Goal: Task Accomplishment & Management: Use online tool/utility

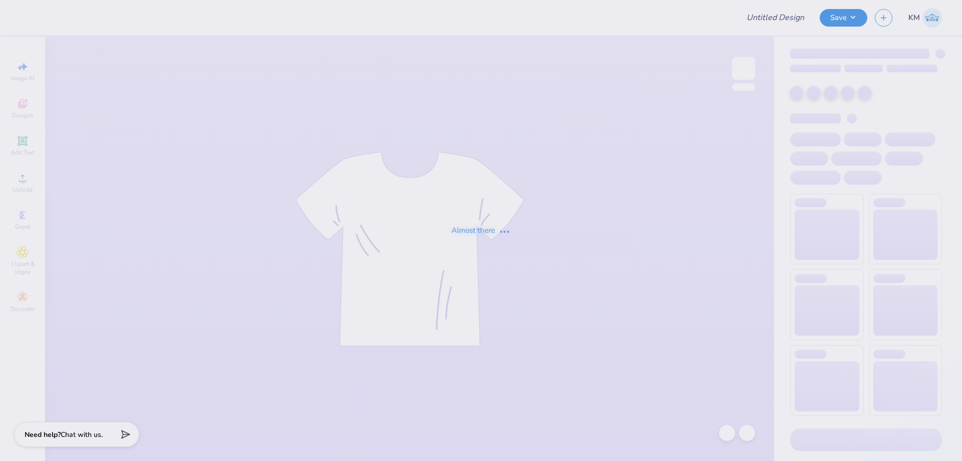
type input "80's Prom"
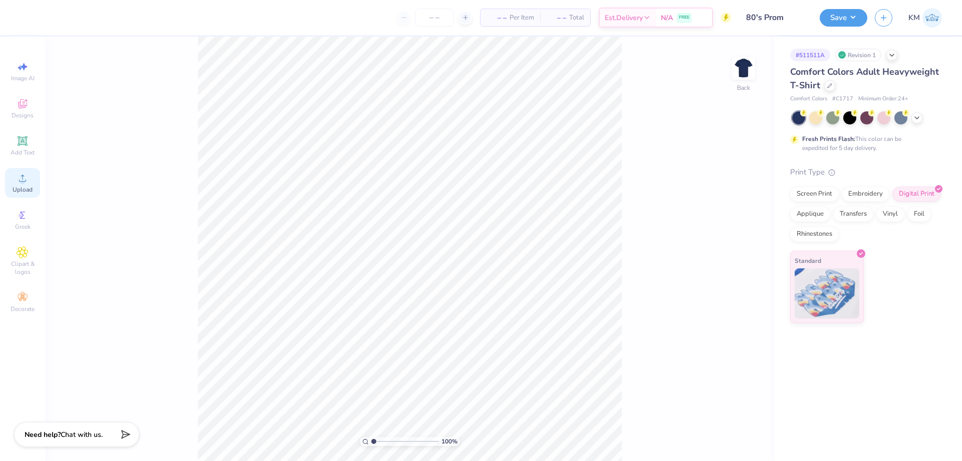
click at [23, 177] on icon at bounding box center [23, 178] width 12 height 12
click at [21, 143] on icon at bounding box center [23, 141] width 8 height 8
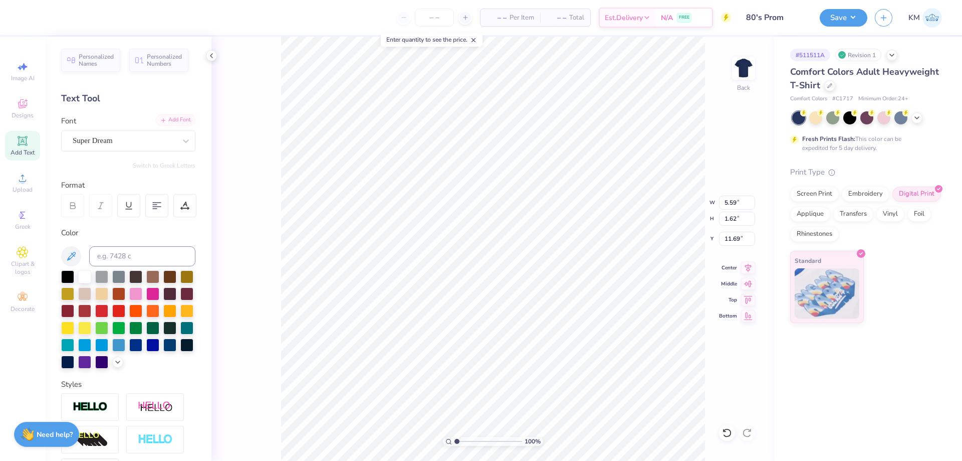
click at [156, 120] on div "Add Font" at bounding box center [176, 120] width 40 height 12
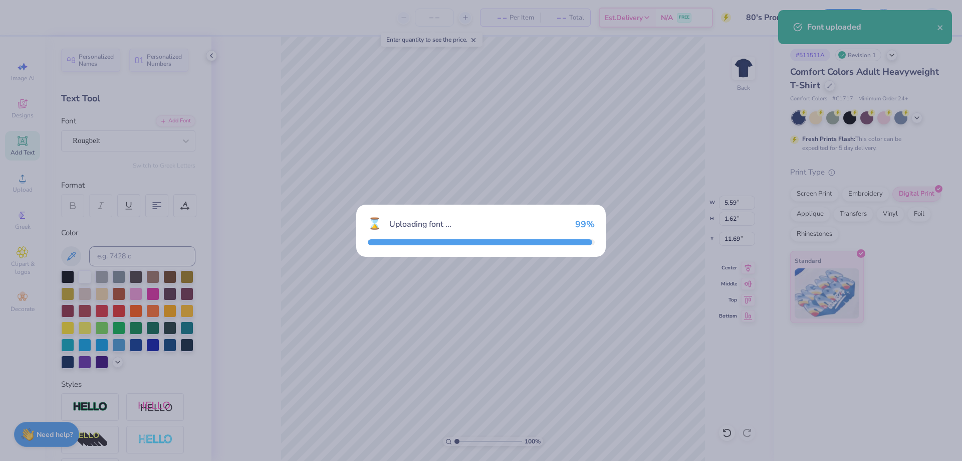
type input "9.03"
type input "2.79"
type input "11.10"
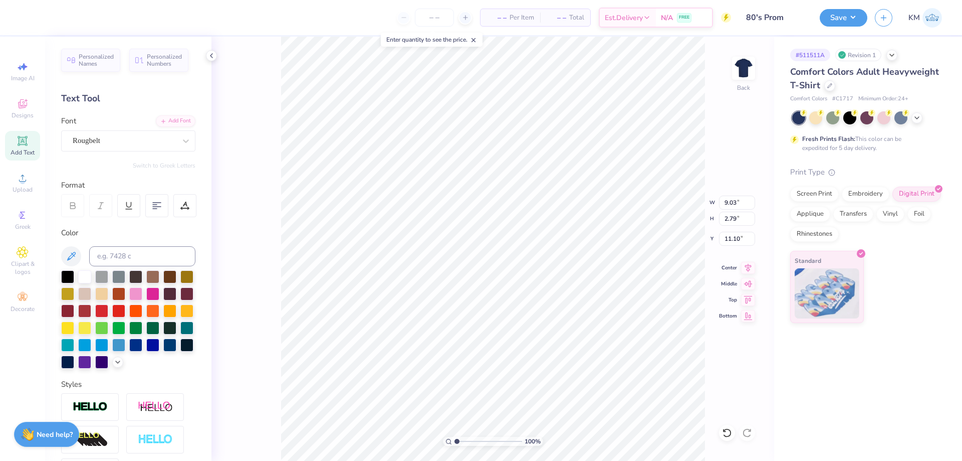
scroll to position [9, 1]
type textarea "Alpha"
click at [118, 255] on input at bounding box center [142, 256] width 106 height 20
type input "285"
click at [112, 366] on div at bounding box center [117, 360] width 11 height 11
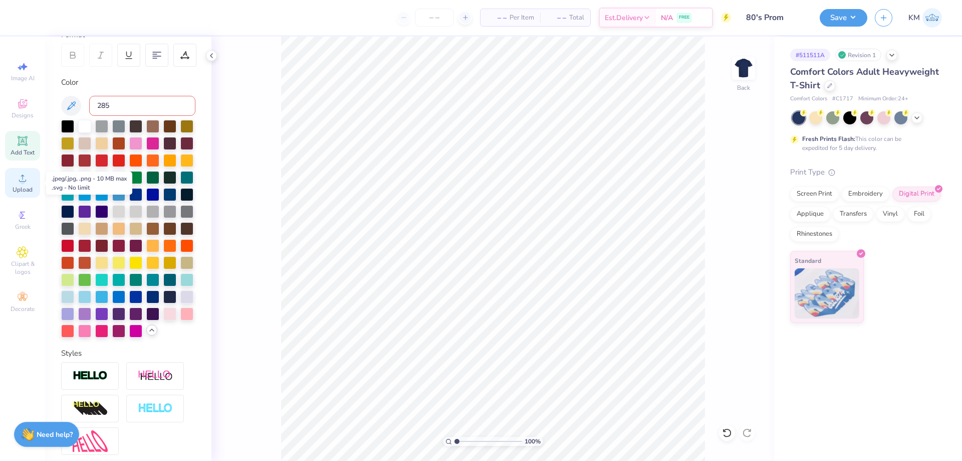
click at [33, 187] on div "Upload" at bounding box center [22, 183] width 35 height 30
click at [27, 194] on div "Upload" at bounding box center [22, 183] width 35 height 30
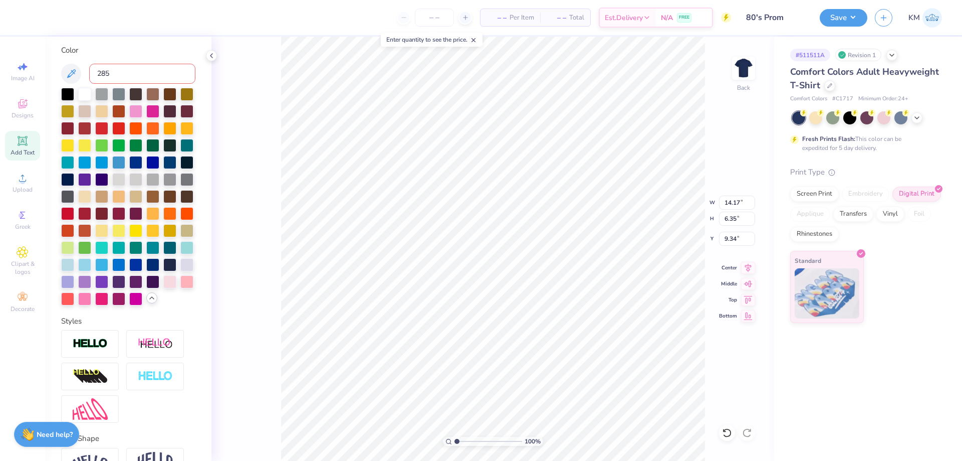
scroll to position [0, 0]
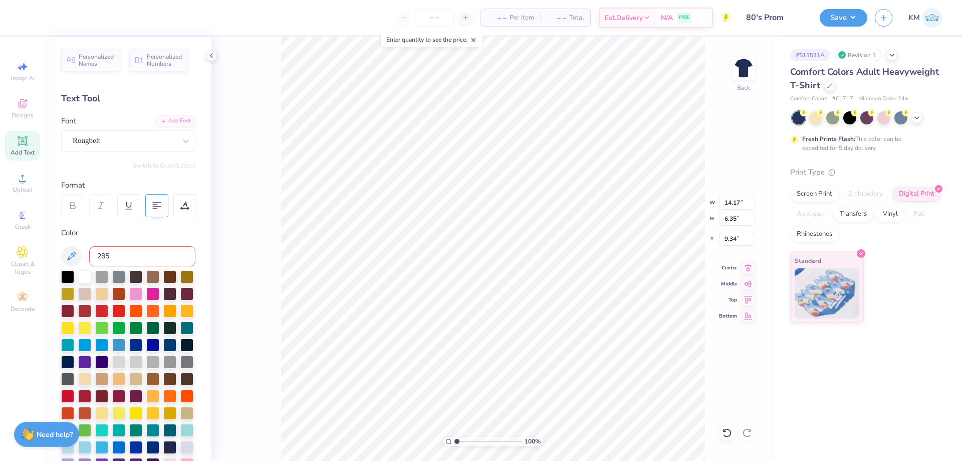
click at [150, 205] on div at bounding box center [156, 205] width 23 height 23
type input "6.46"
type input "9.61"
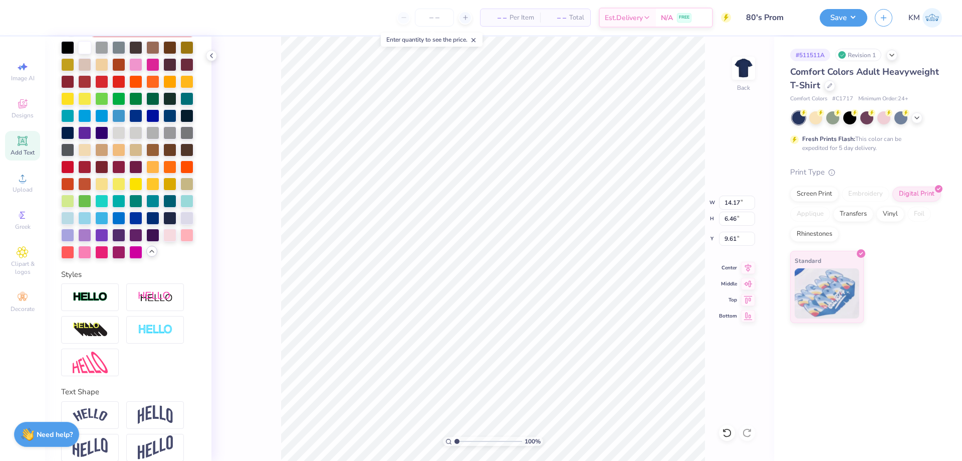
scroll to position [276, 0]
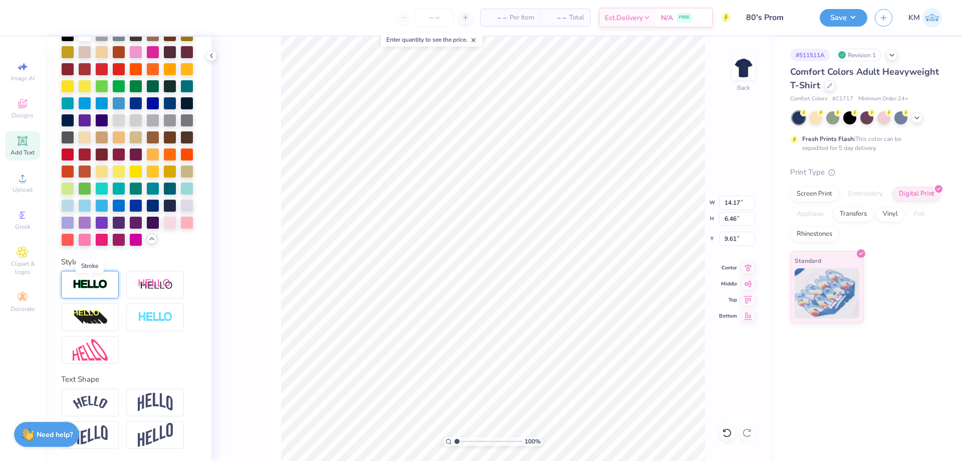
click at [102, 289] on img at bounding box center [90, 285] width 35 height 12
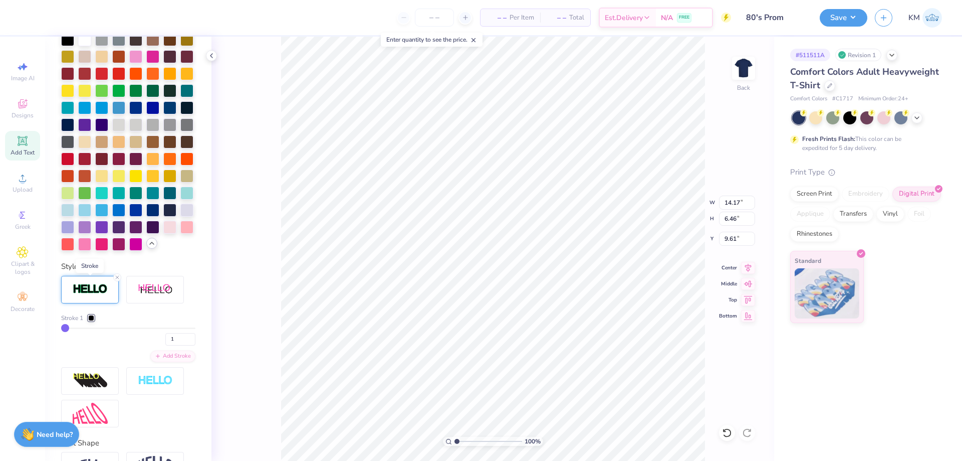
type input "6.48"
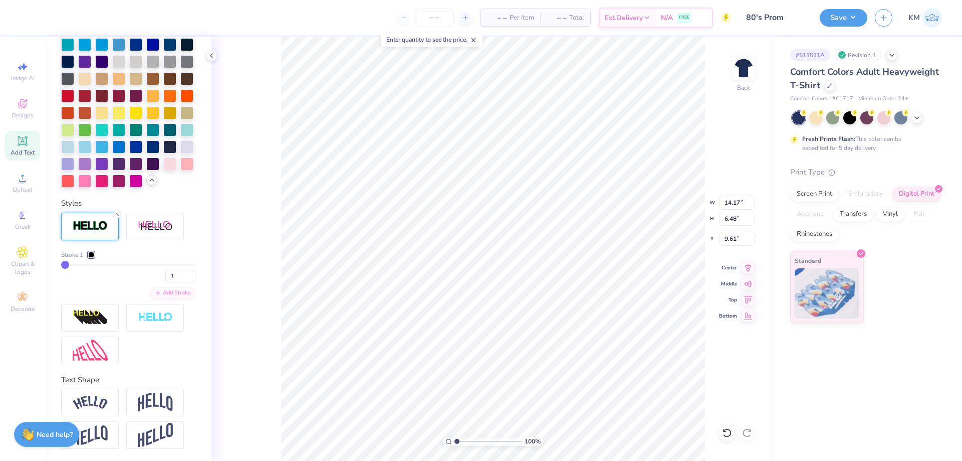
scroll to position [373, 0]
click at [151, 324] on div at bounding box center [155, 318] width 58 height 28
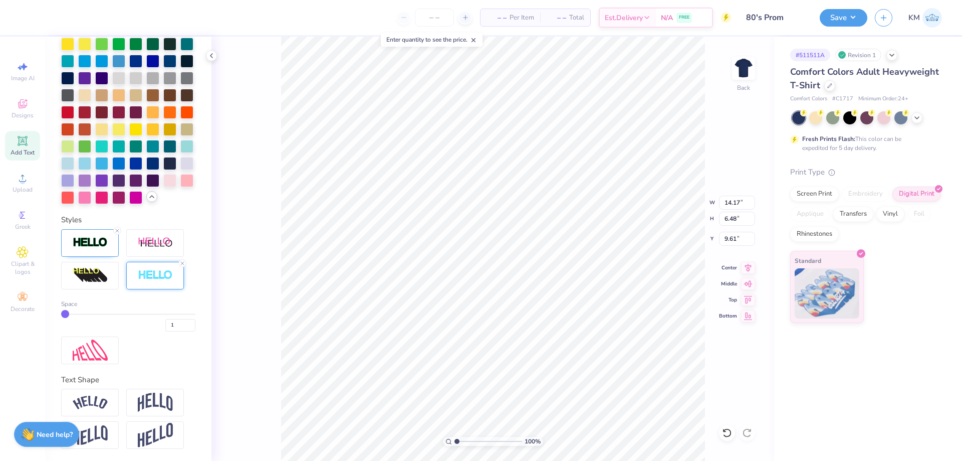
scroll to position [356, 0]
type input "2"
type input "3"
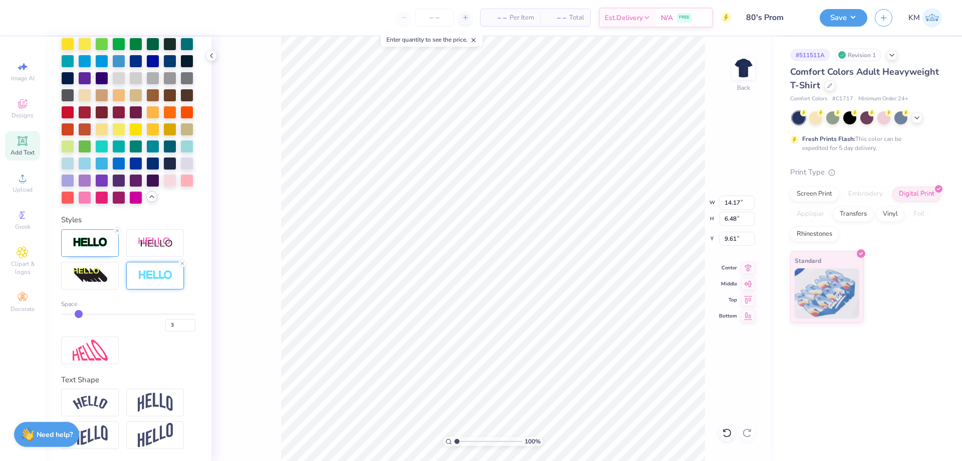
type input "4"
drag, startPoint x: 65, startPoint y: 317, endPoint x: 82, endPoint y: 316, distance: 17.6
type input "4"
click at [82, 315] on input "range" at bounding box center [128, 314] width 134 height 2
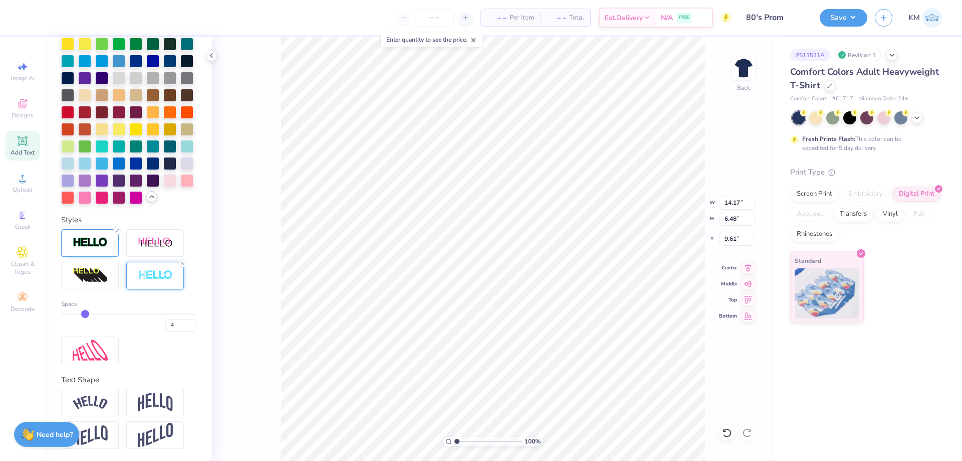
type input "6.52"
type input "9.59"
click at [183, 262] on line at bounding box center [182, 263] width 3 height 3
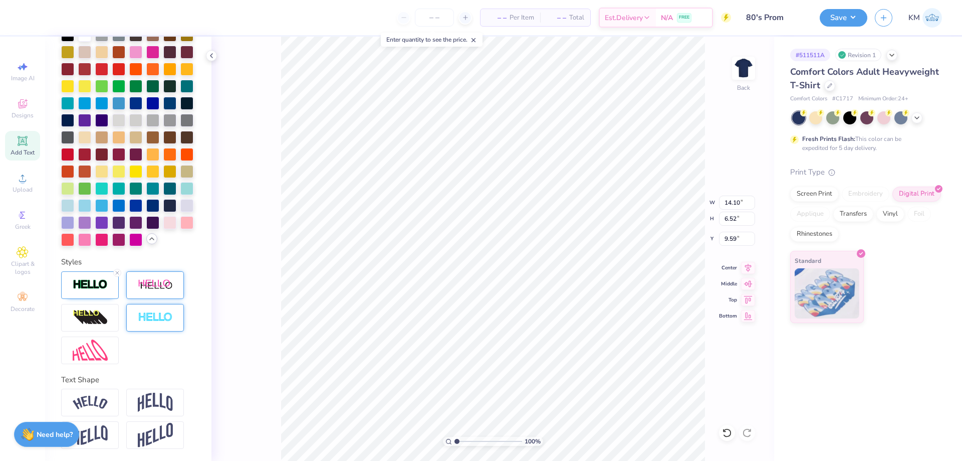
type input "14.10"
type input "6.44"
type input "9.62"
click at [110, 294] on div at bounding box center [90, 285] width 58 height 28
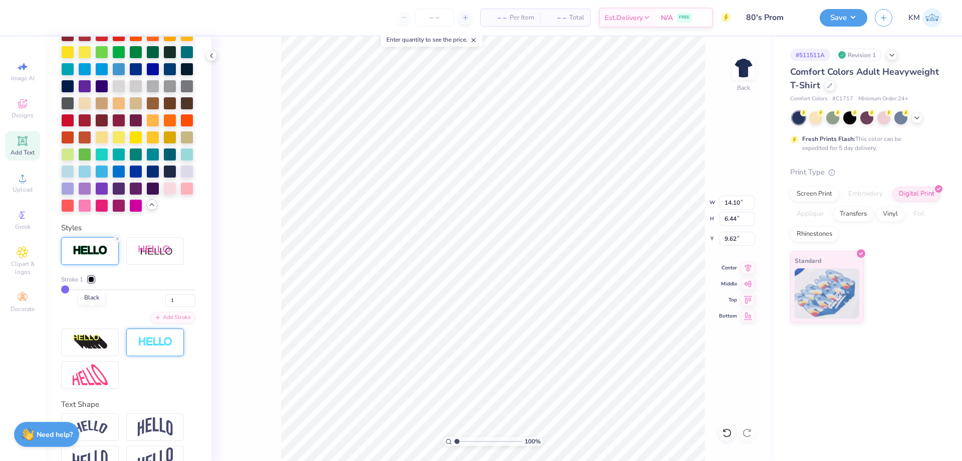
click at [89, 282] on div at bounding box center [91, 279] width 6 height 6
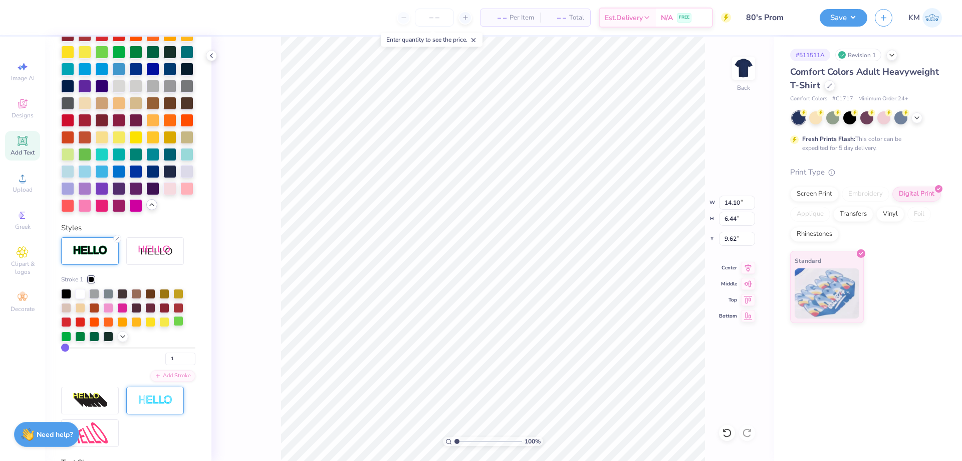
click at [175, 326] on div at bounding box center [178, 321] width 10 height 10
type input "4"
type input "6"
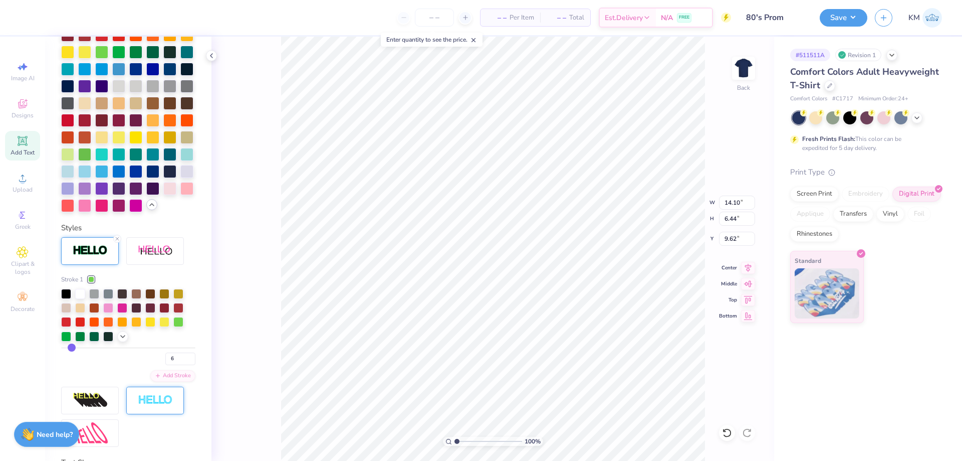
type input "8"
type input "9"
type input "10"
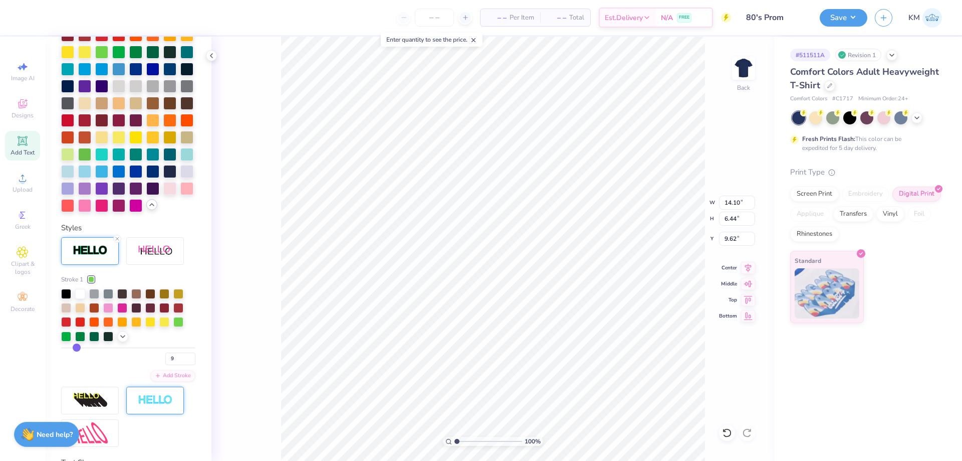
type input "10"
type input "11"
type input "13"
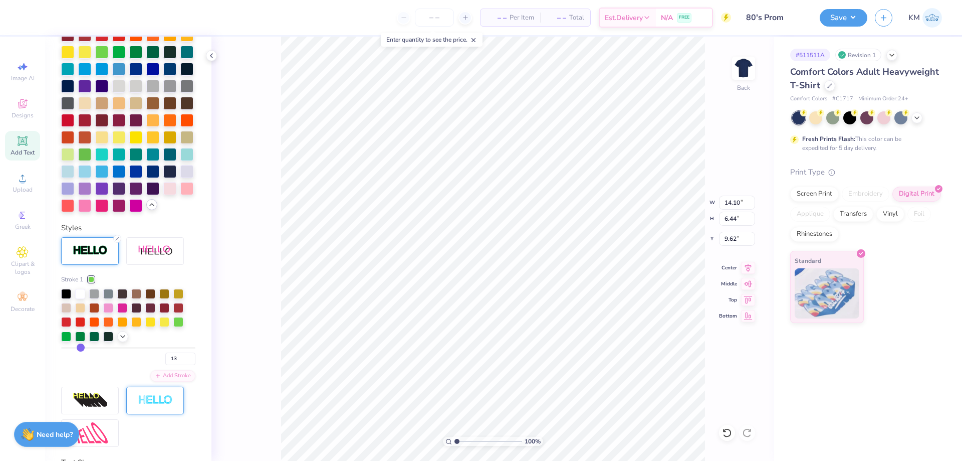
type input "15"
type input "16"
type input "18"
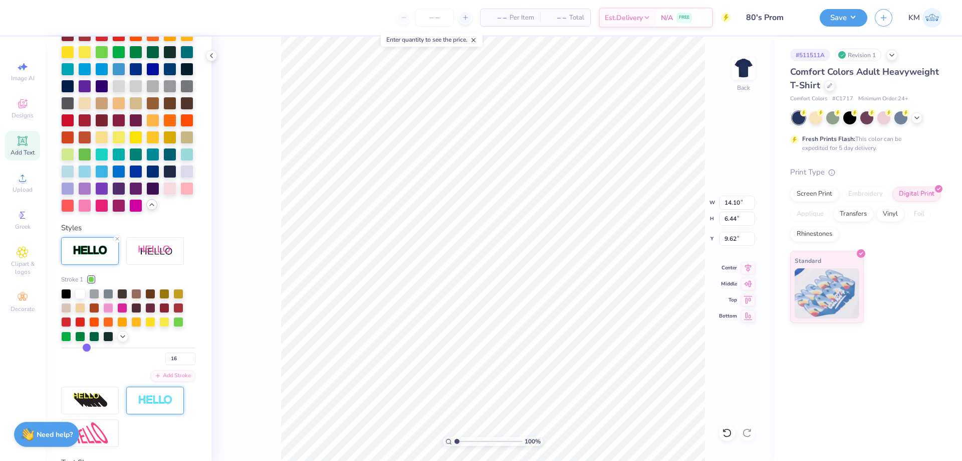
type input "18"
type input "19"
type input "20"
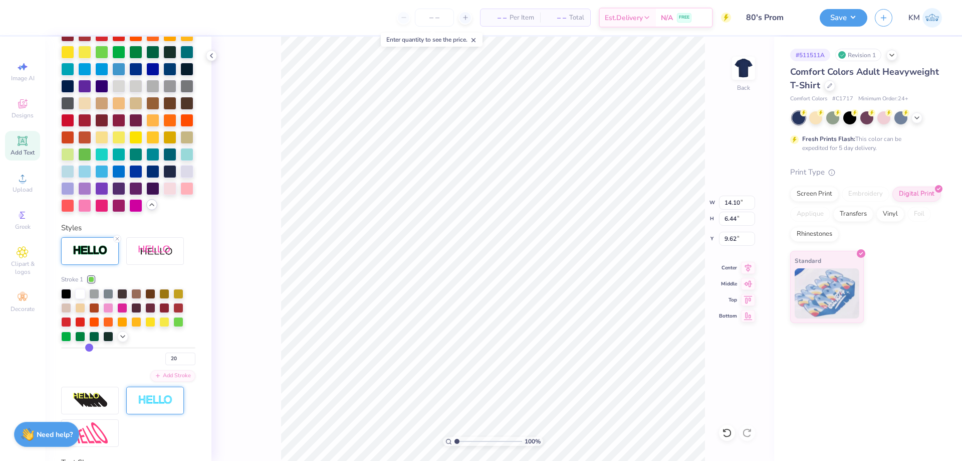
drag, startPoint x: 67, startPoint y: 383, endPoint x: 88, endPoint y: 382, distance: 20.6
type input "20"
click at [88, 348] on input "range" at bounding box center [128, 348] width 134 height 2
type input "14.17"
type input "6.72"
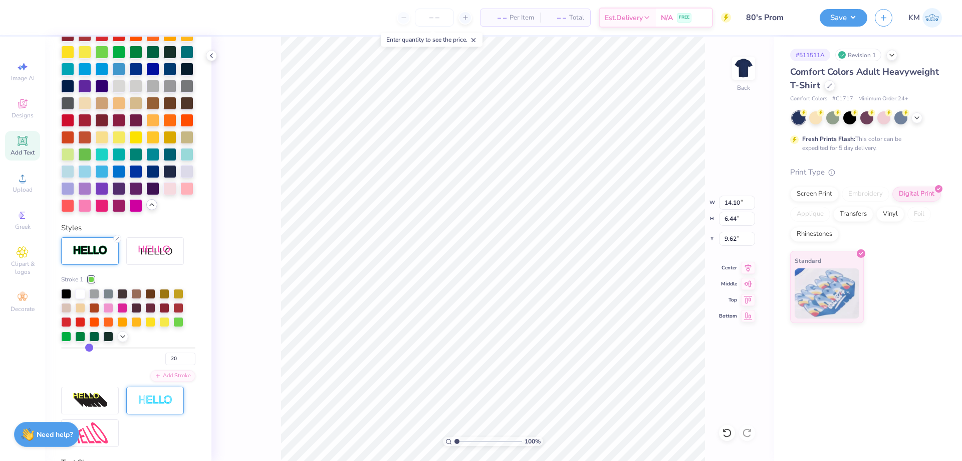
type input "9.48"
type input "19"
type input "18"
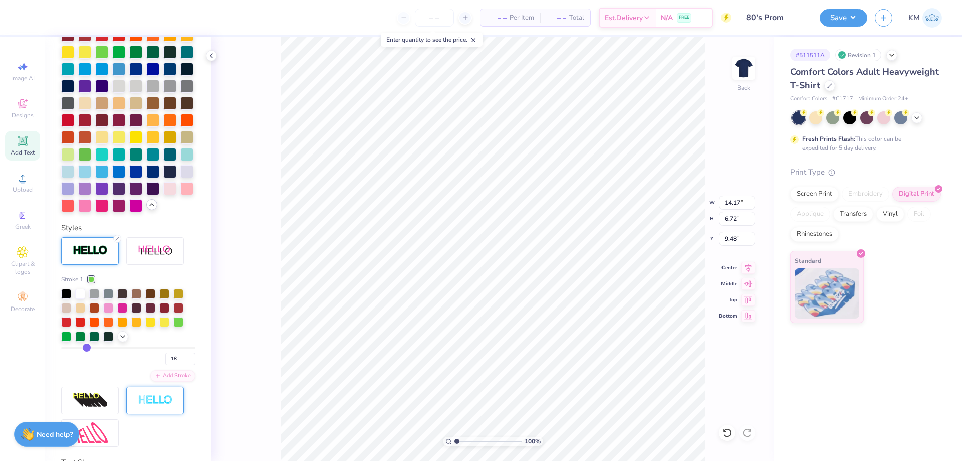
type input "17"
click at [84, 348] on input "range" at bounding box center [128, 348] width 134 height 2
type input "14.10"
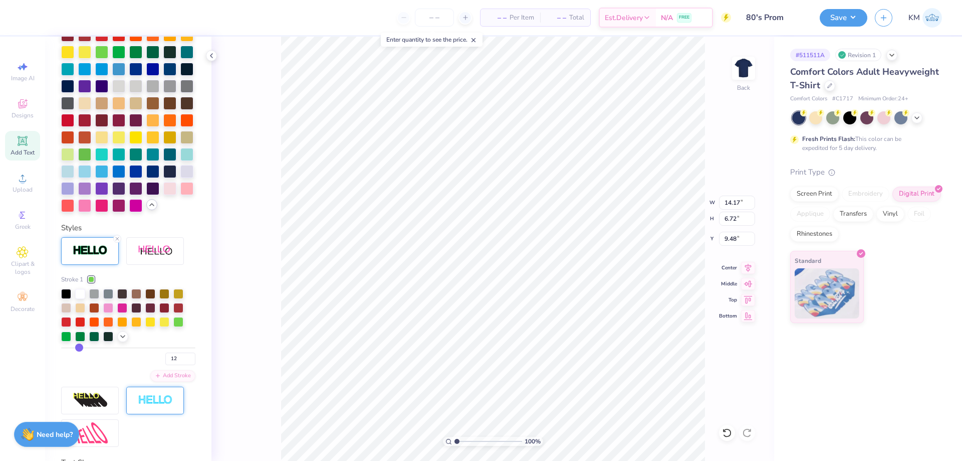
type input "6.65"
type input "9.52"
drag, startPoint x: 84, startPoint y: 380, endPoint x: 70, endPoint y: 380, distance: 14.0
click at [70, 365] on div "Stroke 1 17" at bounding box center [128, 320] width 134 height 90
type input "14"
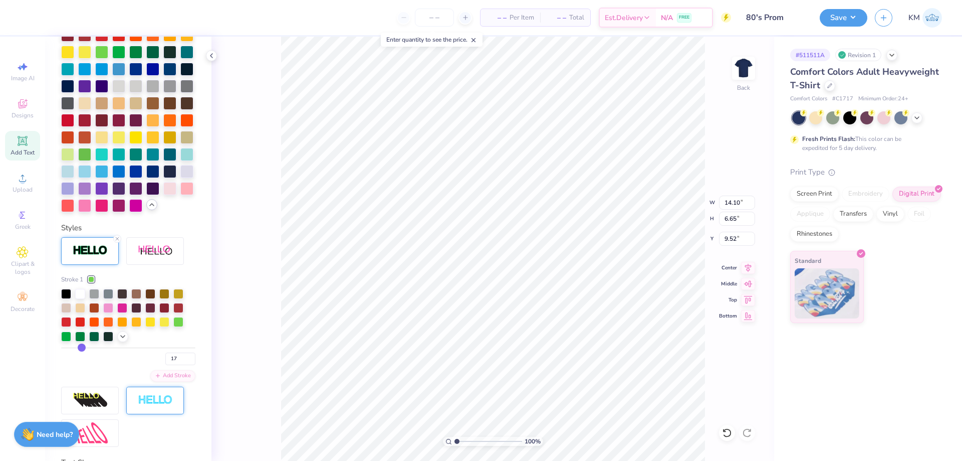
type input "14"
type input "13"
type input "9"
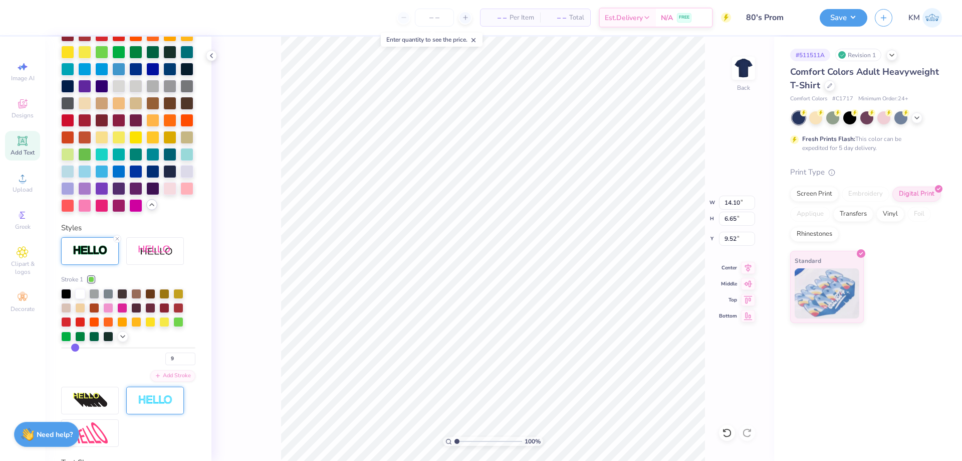
type input "7"
type input "6"
type input "5"
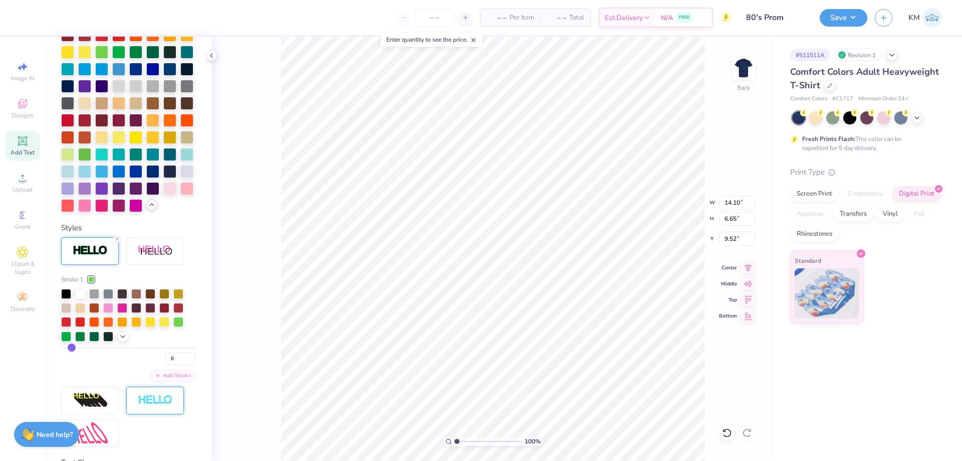
type input "5"
type input "4"
type input "3"
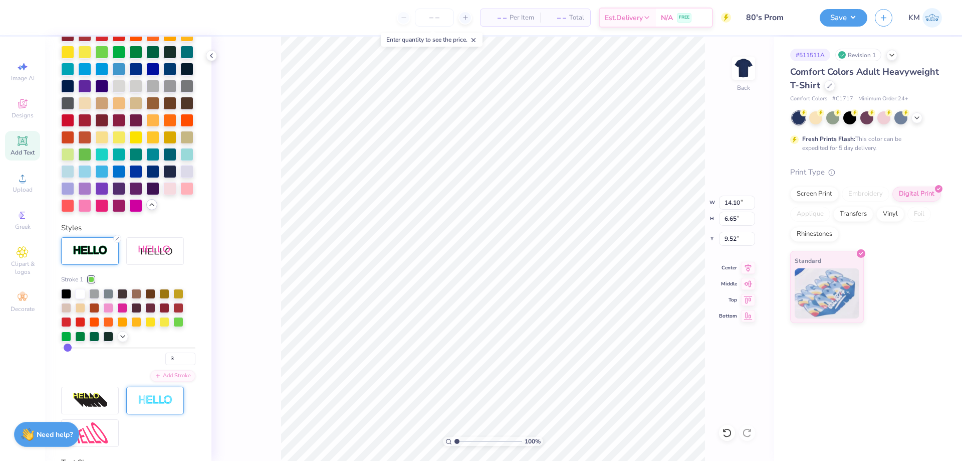
drag, startPoint x: 82, startPoint y: 382, endPoint x: 68, endPoint y: 382, distance: 14.0
type input "3"
click at [68, 348] on input "range" at bounding box center [128, 348] width 134 height 2
type input "13.77"
type input "6.32"
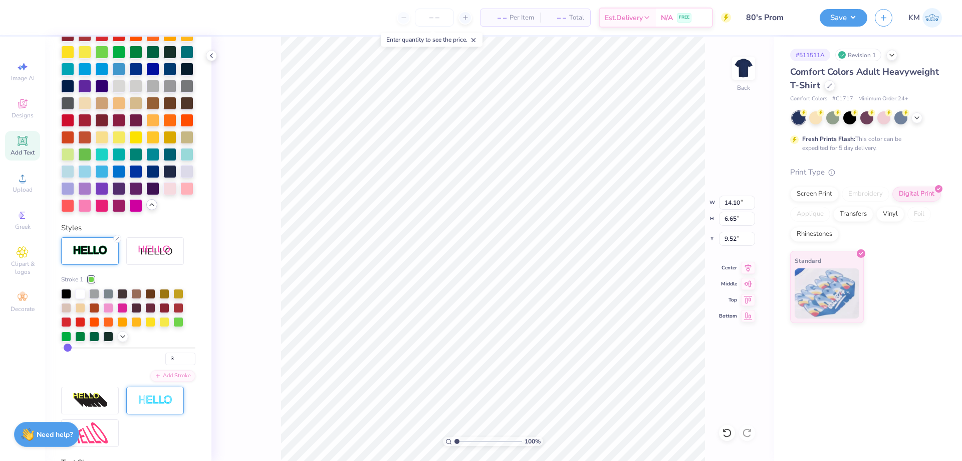
type input "9.69"
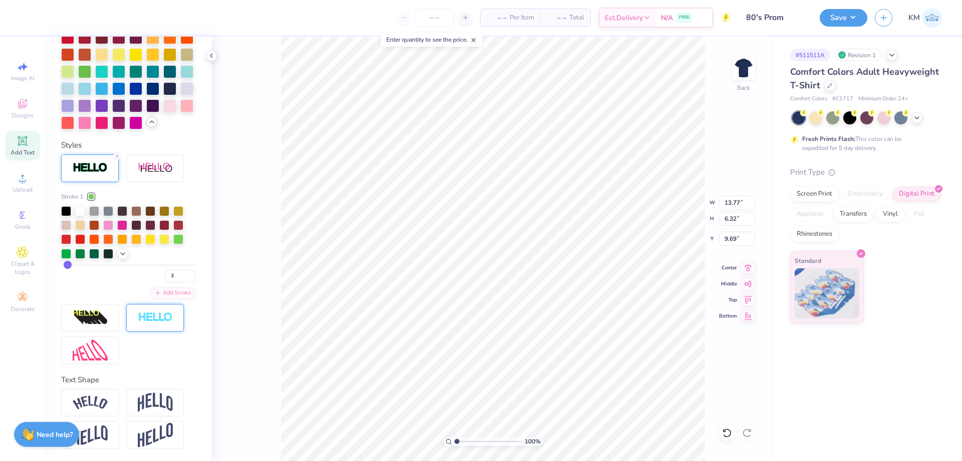
scroll to position [431, 0]
click at [31, 181] on div "Upload" at bounding box center [22, 183] width 35 height 30
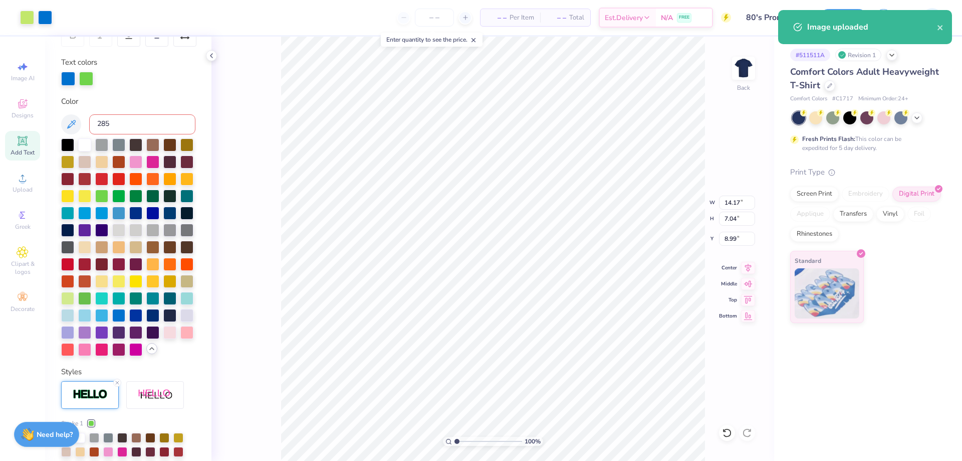
scroll to position [30, 0]
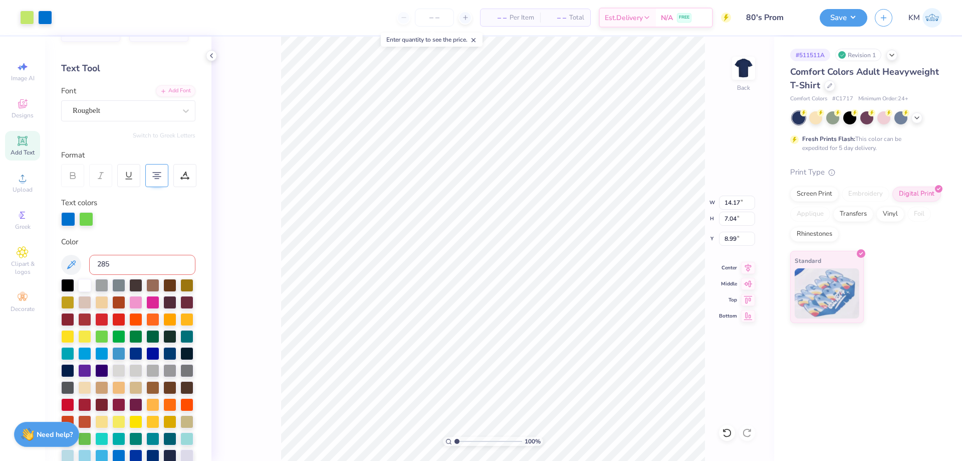
click at [154, 176] on 380 at bounding box center [157, 176] width 8 height 0
type input "13.62"
type input "6.22"
type input "9.65"
click at [154, 176] on 380 at bounding box center [157, 176] width 8 height 0
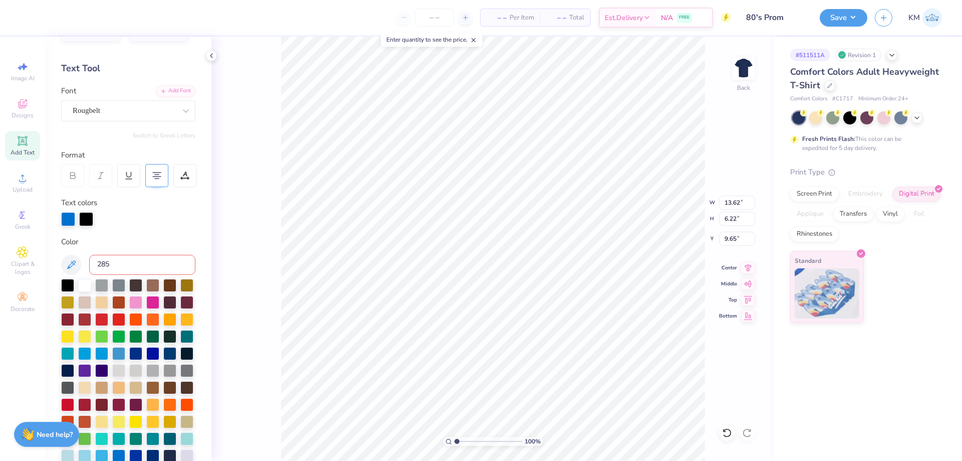
scroll to position [8, 2]
click at [550, 448] on li "Send to Back" at bounding box center [552, 448] width 79 height 20
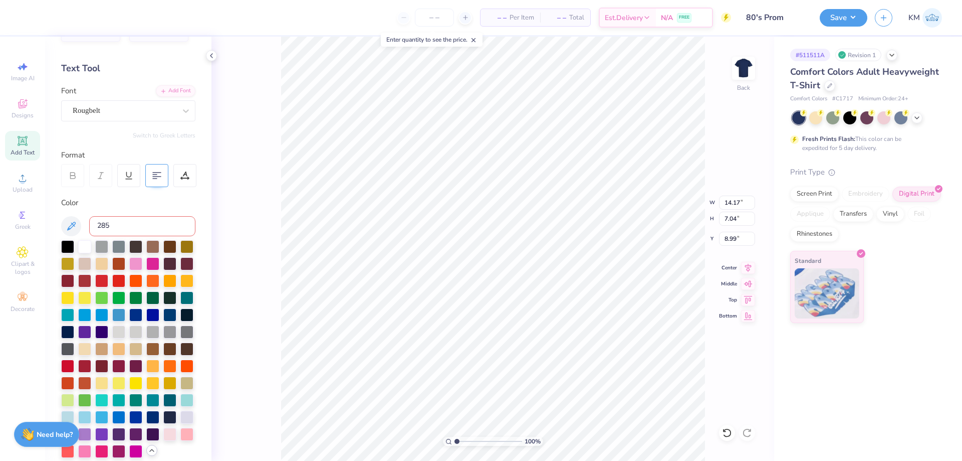
click at [152, 182] on div at bounding box center [156, 175] width 23 height 23
type input "14.11"
type input "6.72"
type input "9.40"
click at [556, 427] on li "Send Backward" at bounding box center [548, 429] width 79 height 20
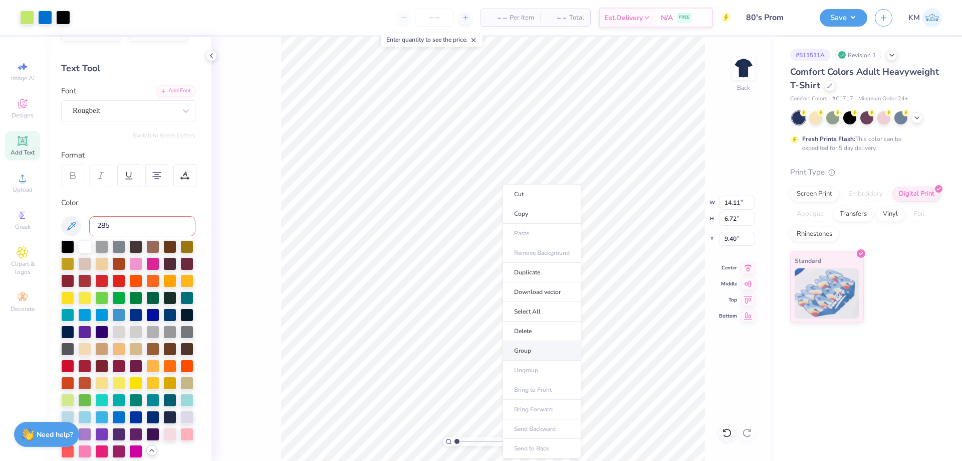
click at [542, 351] on li "Group" at bounding box center [542, 351] width 79 height 20
click at [731, 204] on input "14.11" at bounding box center [737, 202] width 36 height 14
type input "3.50"
type input "1.67"
click at [737, 235] on input "11.93" at bounding box center [737, 239] width 36 height 14
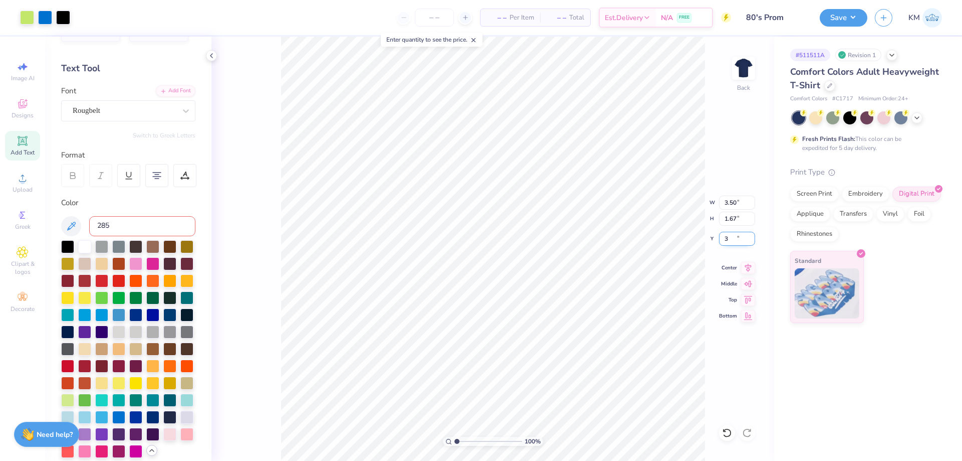
type input "3.00"
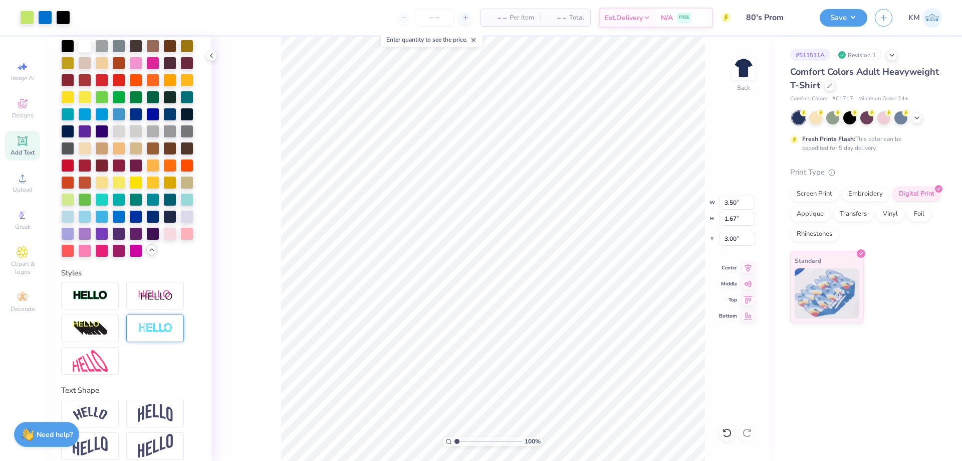
scroll to position [276, 0]
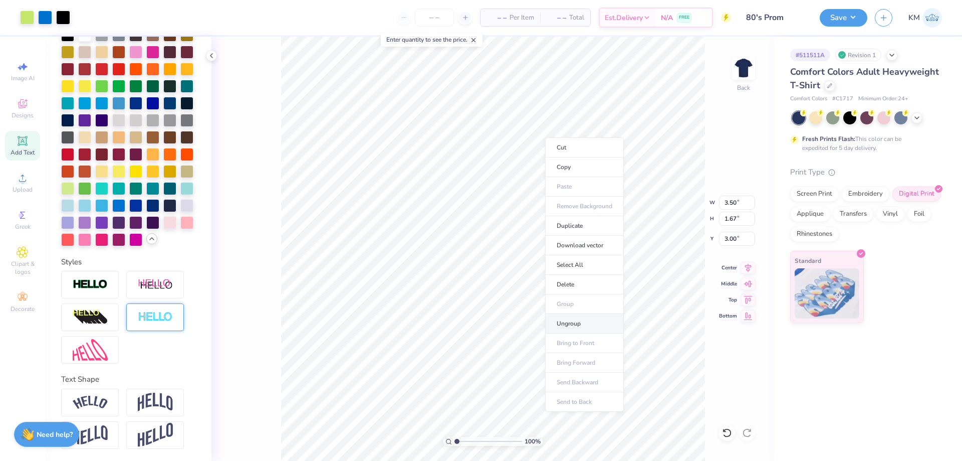
click at [581, 322] on li "Ungroup" at bounding box center [584, 324] width 79 height 20
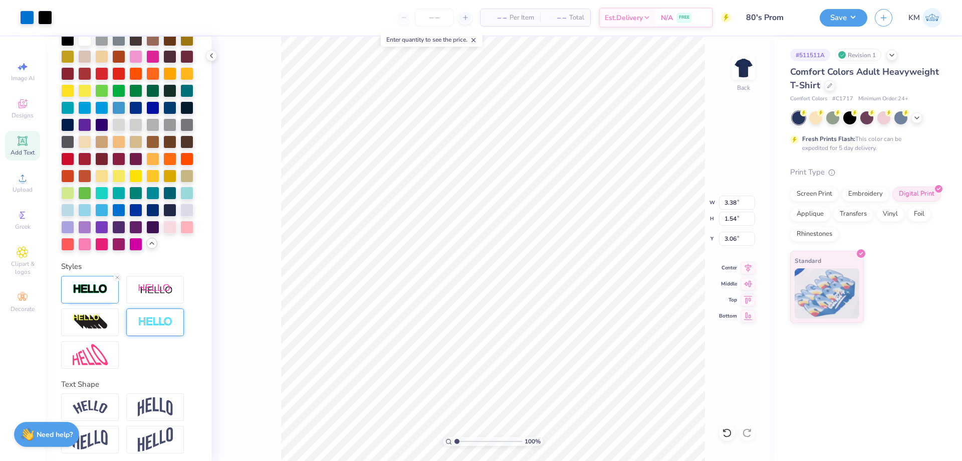
scroll to position [314, 0]
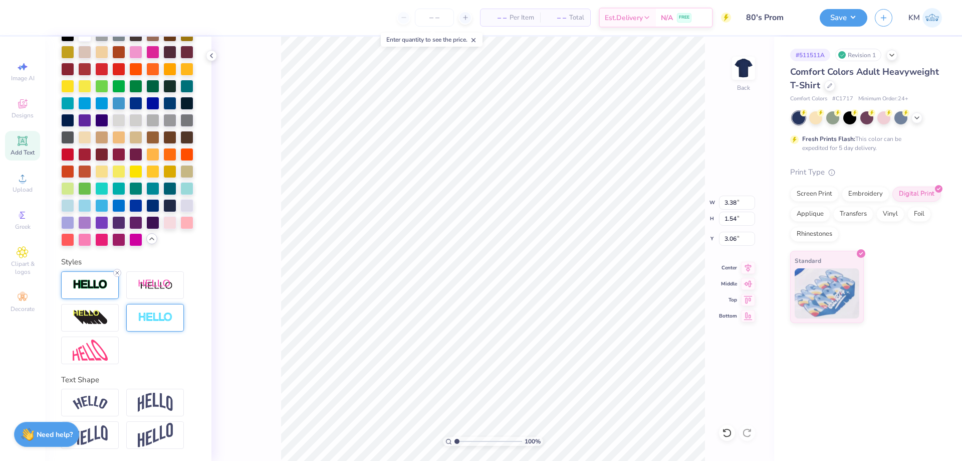
click at [118, 270] on icon at bounding box center [117, 273] width 6 height 6
type input "3.37"
click at [577, 306] on li "Group" at bounding box center [586, 306] width 79 height 20
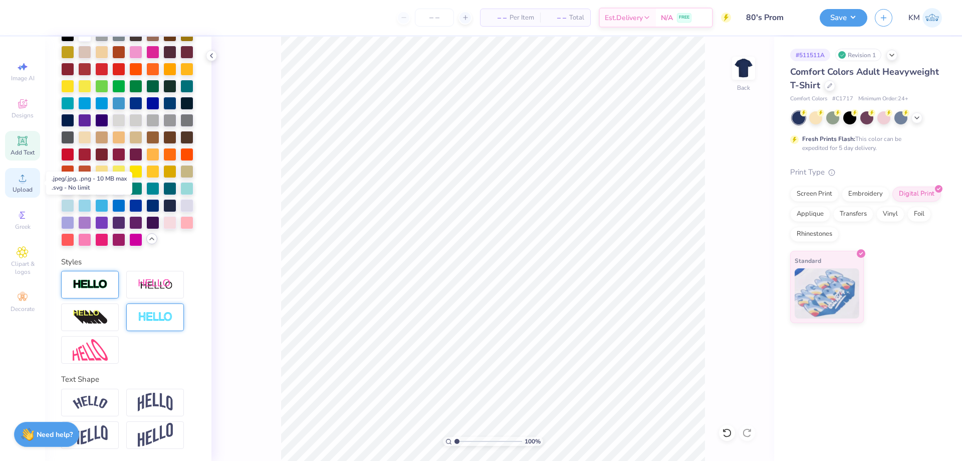
click at [25, 191] on span "Upload" at bounding box center [23, 189] width 20 height 8
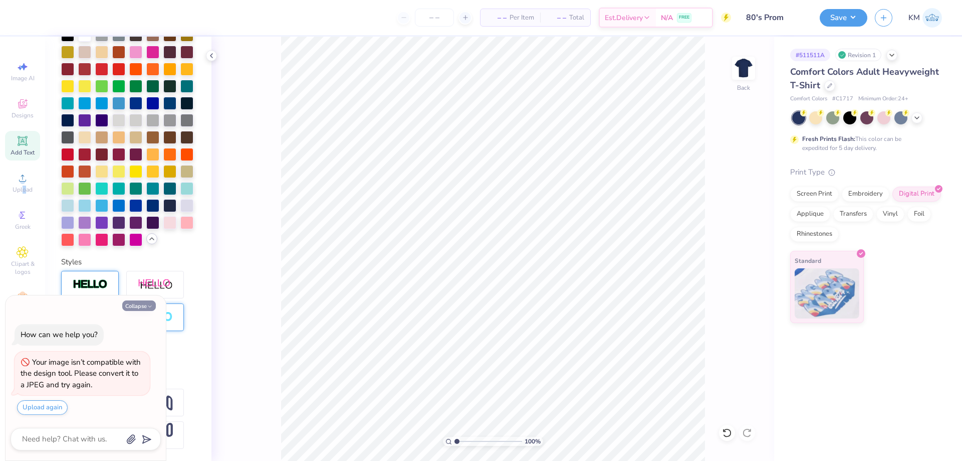
click at [133, 306] on button "Collapse" at bounding box center [139, 305] width 34 height 11
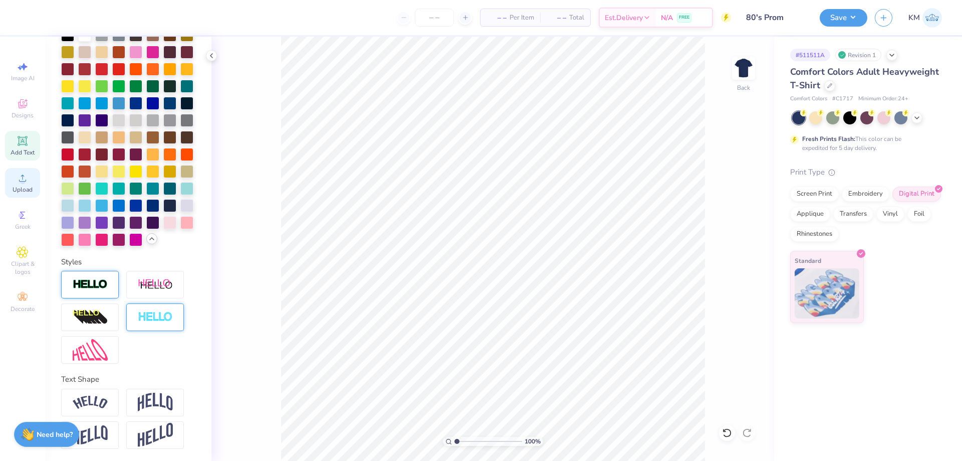
click at [24, 181] on icon at bounding box center [22, 177] width 7 height 7
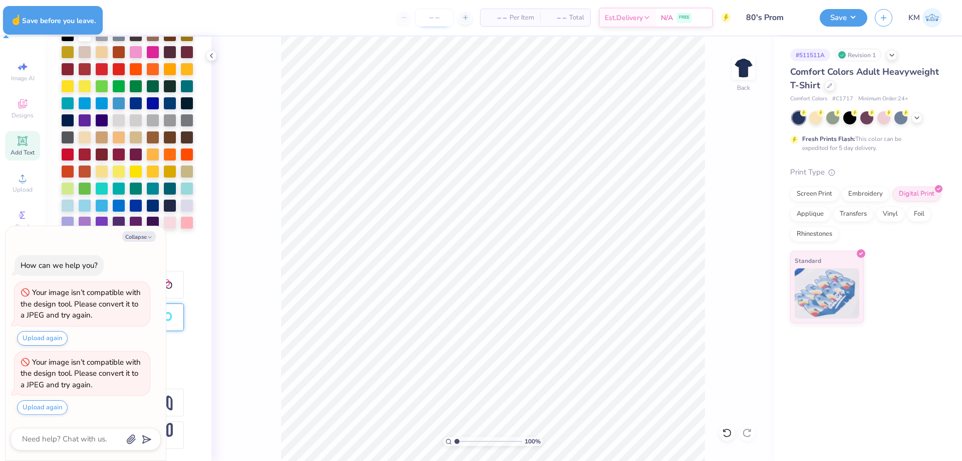
type textarea "x"
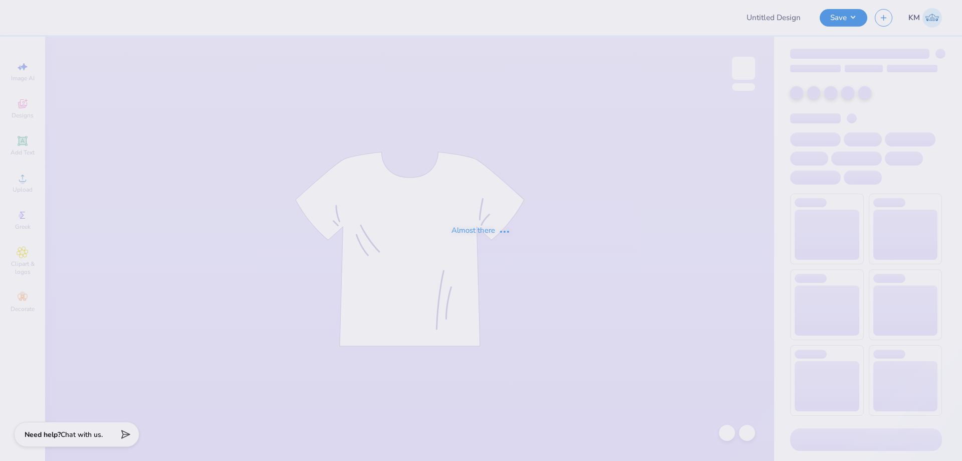
type input "80's Prom"
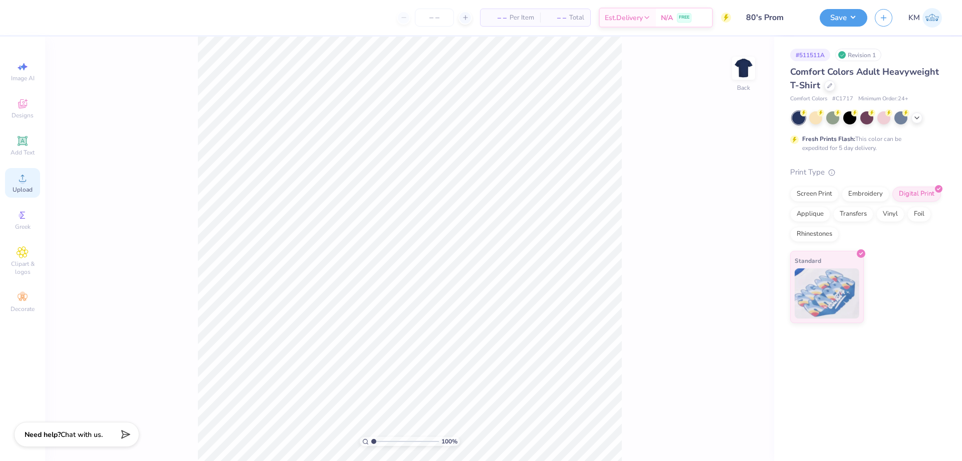
click at [23, 189] on span "Upload" at bounding box center [23, 189] width 20 height 8
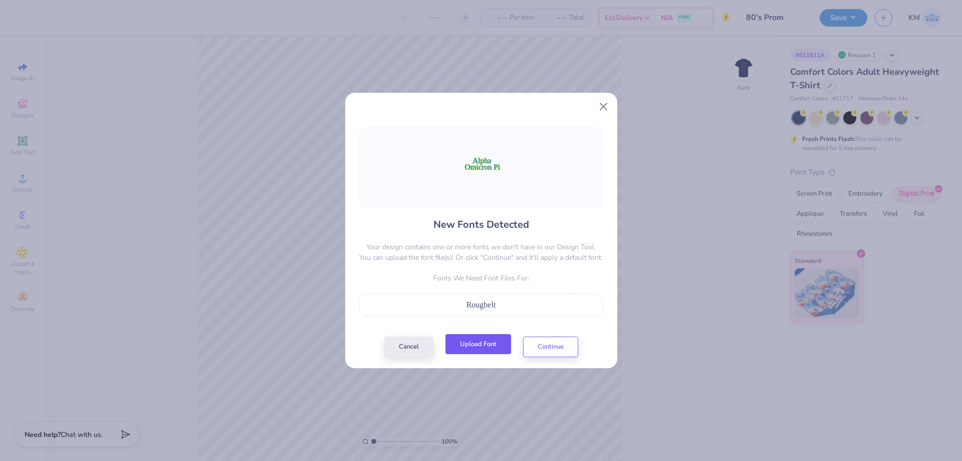
click at [488, 344] on button "Upload Font" at bounding box center [478, 344] width 66 height 21
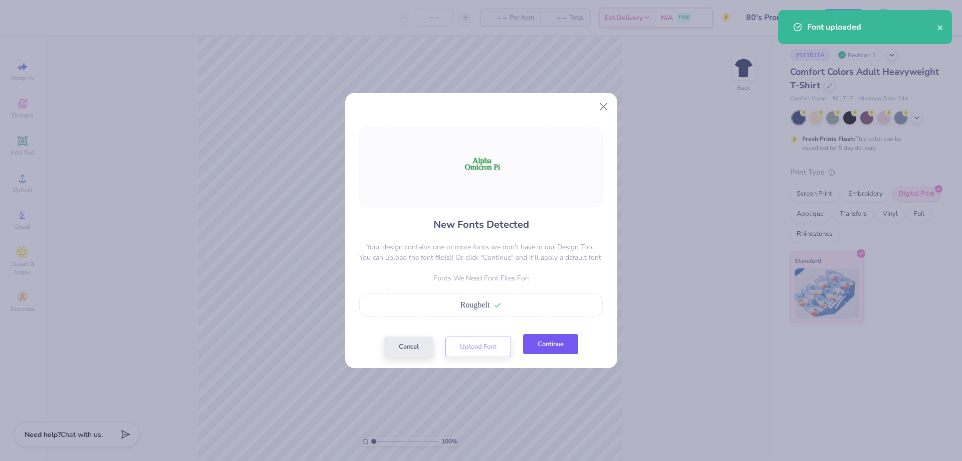
click at [552, 348] on button "Continue" at bounding box center [550, 344] width 55 height 21
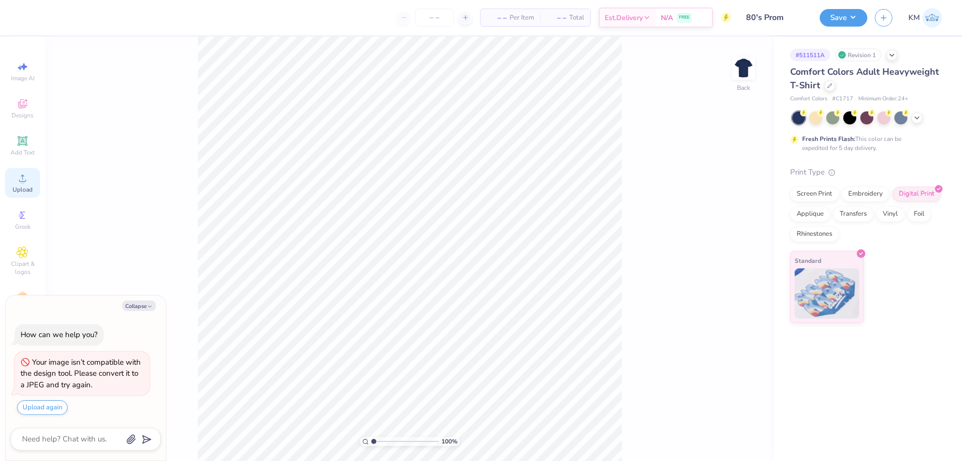
click at [14, 177] on div "Upload" at bounding box center [22, 183] width 35 height 30
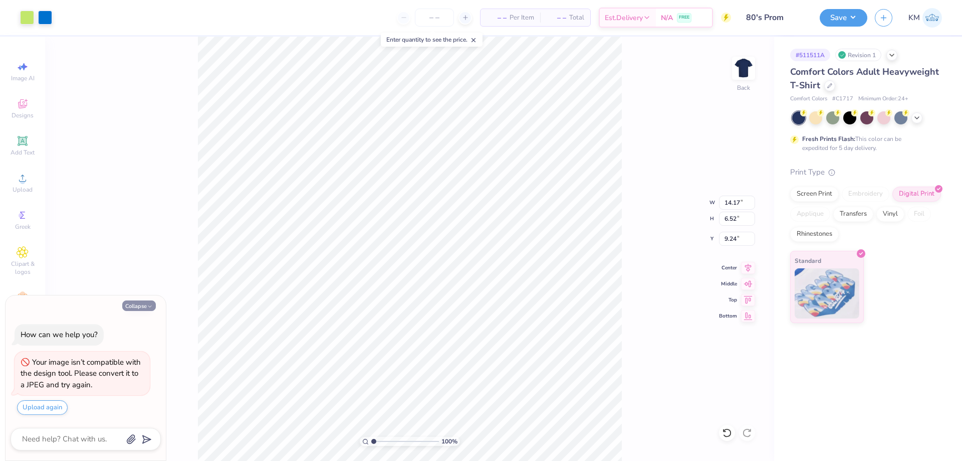
click at [145, 305] on button "Collapse" at bounding box center [139, 305] width 34 height 11
type textarea "x"
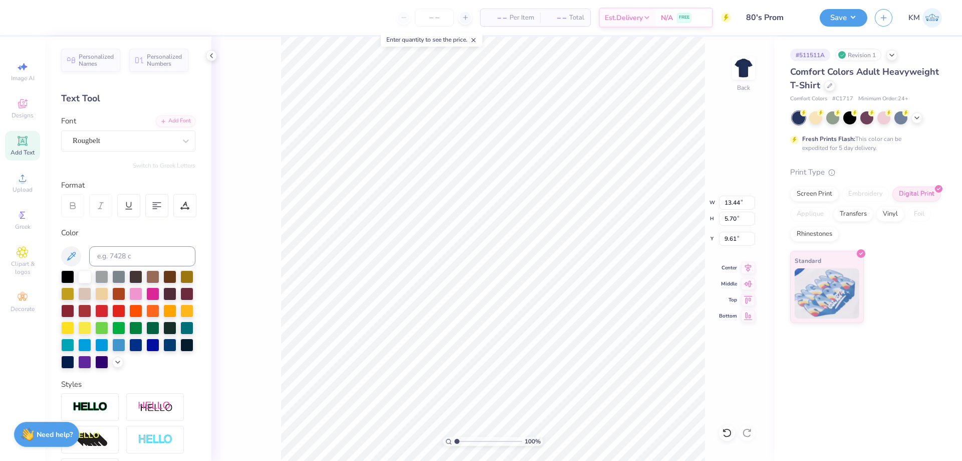
scroll to position [8, 2]
click at [159, 204] on icon at bounding box center [156, 205] width 9 height 9
type input "13.87"
type input "6.01"
type input "9.76"
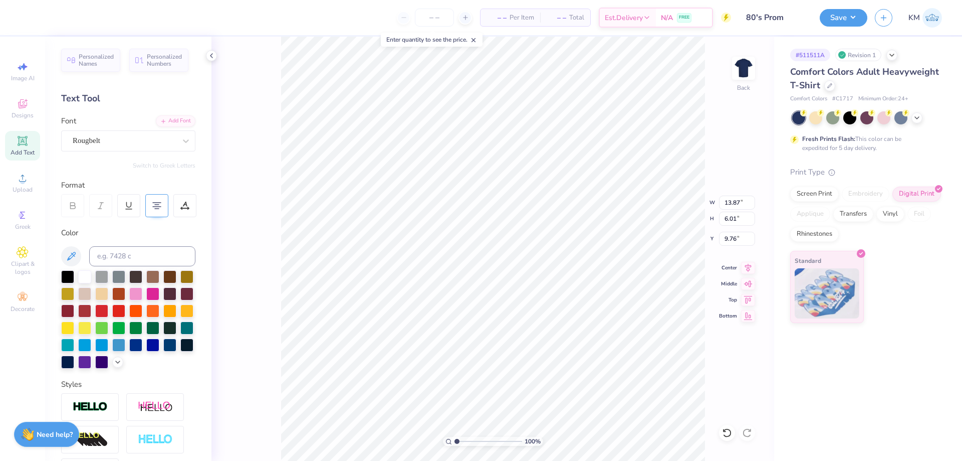
scroll to position [8, 1]
click at [562, 432] on li "Send Backward" at bounding box center [552, 429] width 79 height 20
click at [145, 206] on div at bounding box center [156, 205] width 23 height 23
type input "6.35"
type input "9.59"
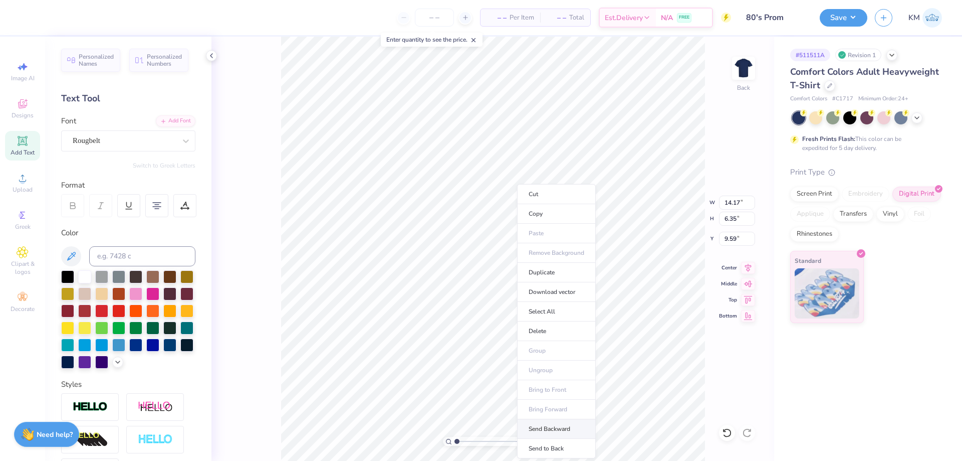
click at [563, 429] on li "Send Backward" at bounding box center [556, 429] width 79 height 20
click at [509, 349] on li "Group" at bounding box center [539, 351] width 79 height 20
click at [733, 204] on input "14.17" at bounding box center [737, 202] width 36 height 14
type input ".3"
type input "3.50"
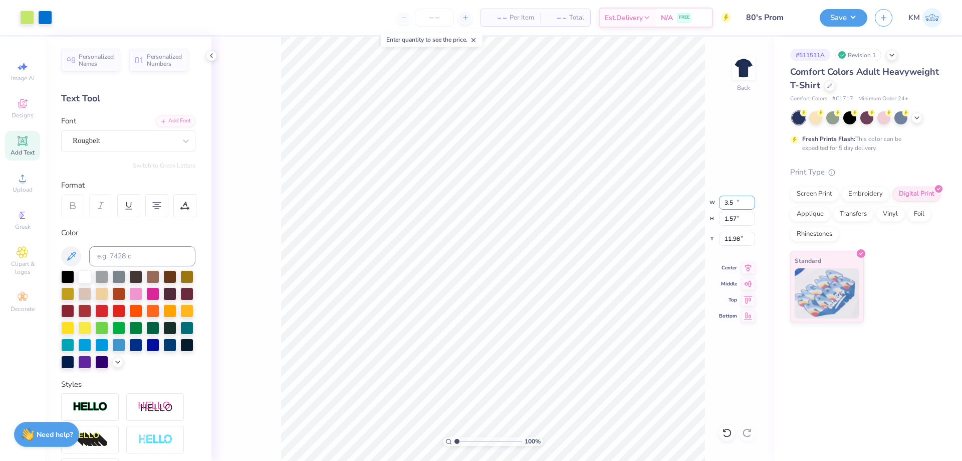
type input "1.57"
click at [730, 240] on input "11.98" at bounding box center [737, 239] width 36 height 14
type input "3.00"
click at [29, 188] on span "Upload" at bounding box center [23, 189] width 20 height 8
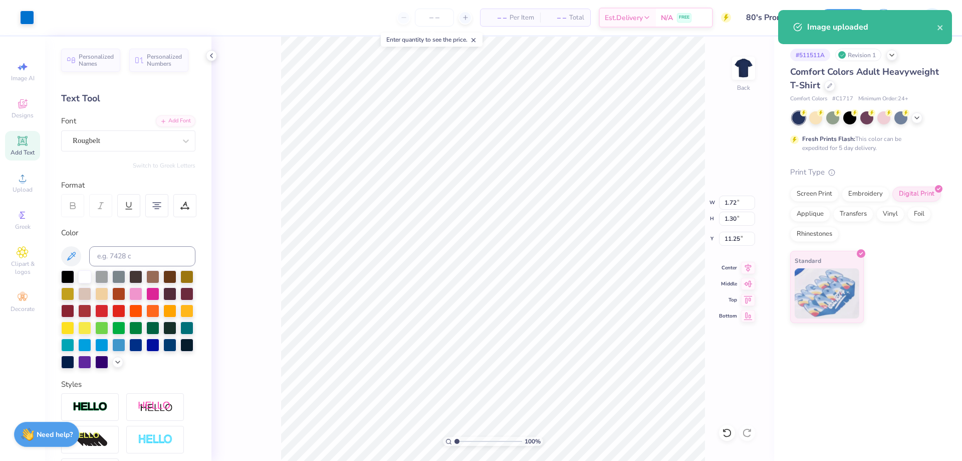
type input "1.72"
type input "1.30"
type input "11.25"
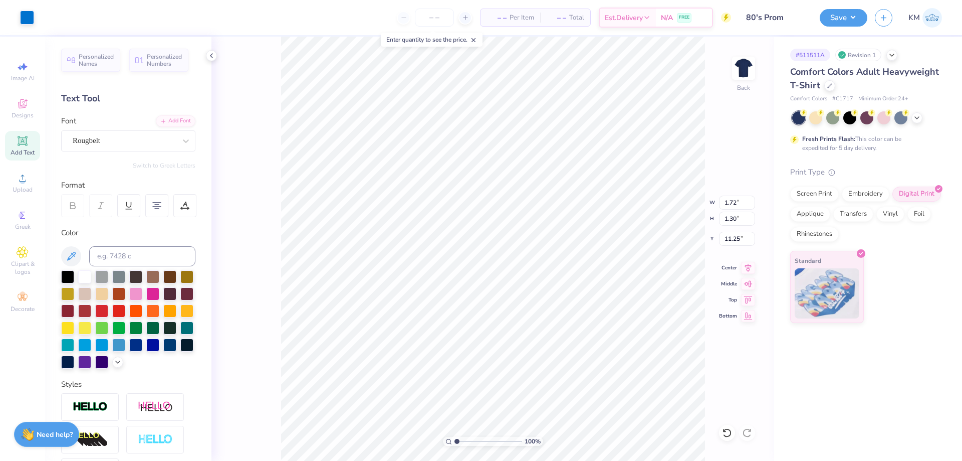
type input "2.25"
type input "2.56"
type input "10.17"
type input "2.66"
type input "11.07"
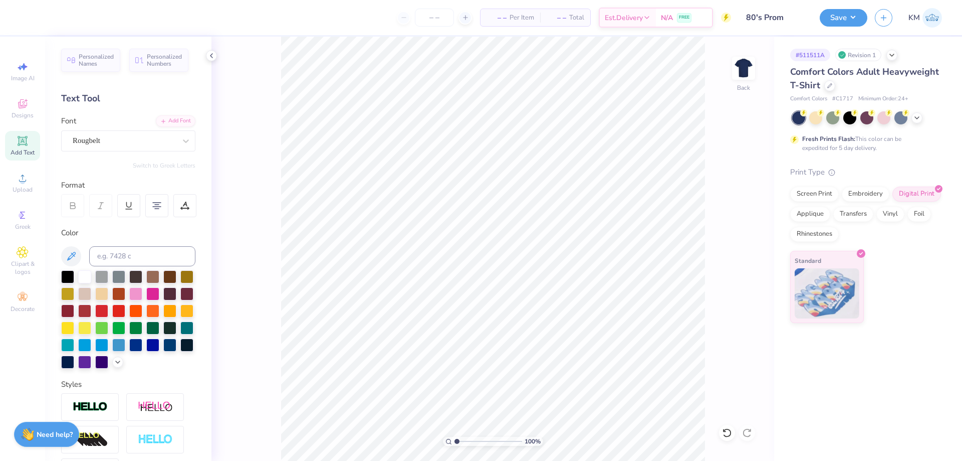
click at [22, 141] on icon at bounding box center [23, 141] width 10 height 10
click at [724, 436] on icon at bounding box center [727, 432] width 10 height 10
click at [25, 184] on div "Upload" at bounding box center [22, 183] width 35 height 30
click at [159, 204] on icon at bounding box center [156, 205] width 9 height 9
type input "13.87"
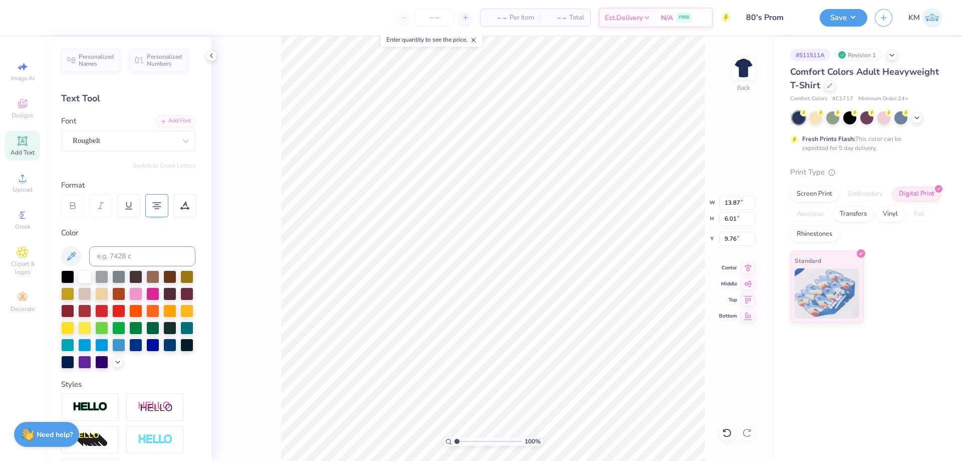
type input "6.01"
type input "9.76"
click at [557, 425] on li "Send Backward" at bounding box center [560, 429] width 79 height 20
click at [153, 209] on icon at bounding box center [156, 205] width 9 height 9
type input "6.35"
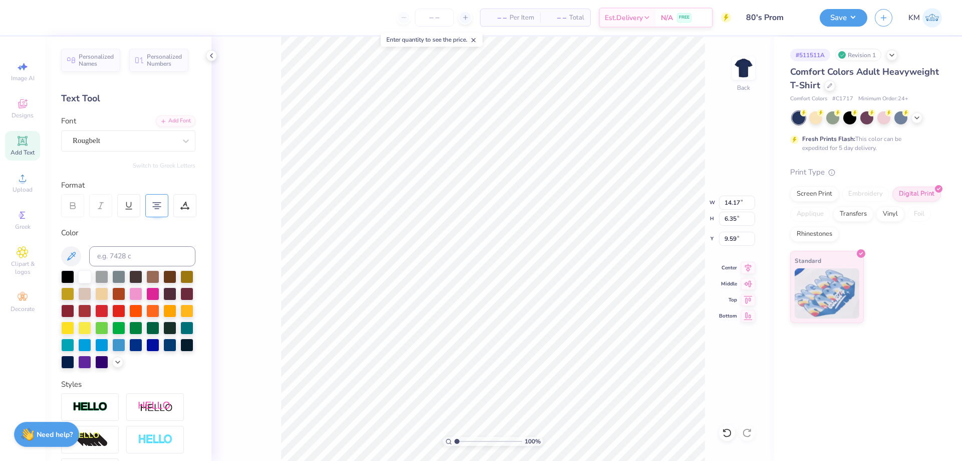
type input "9.59"
click at [542, 424] on li "Send Backward" at bounding box center [540, 429] width 79 height 20
click at [533, 352] on li "Group" at bounding box center [534, 351] width 79 height 20
click at [732, 204] on input "14.17" at bounding box center [737, 202] width 36 height 14
type input "3.50"
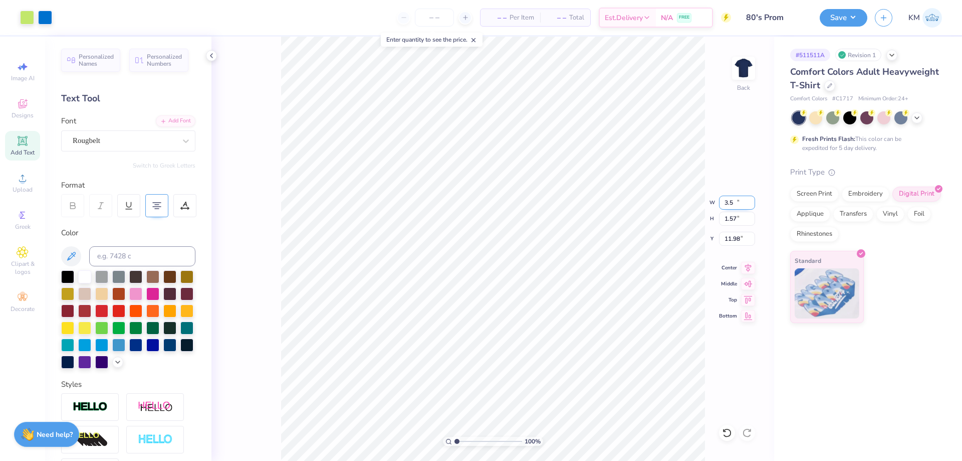
type input "1.57"
click at [738, 239] on input "11.98" at bounding box center [737, 239] width 36 height 14
type input "3.00"
click at [845, 15] on button "Save" at bounding box center [844, 17] width 48 height 18
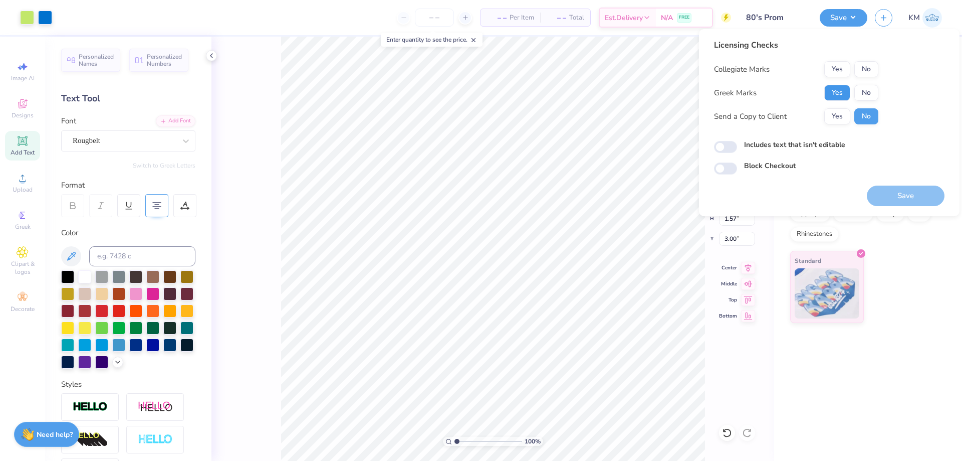
click at [833, 99] on button "Yes" at bounding box center [837, 93] width 26 height 16
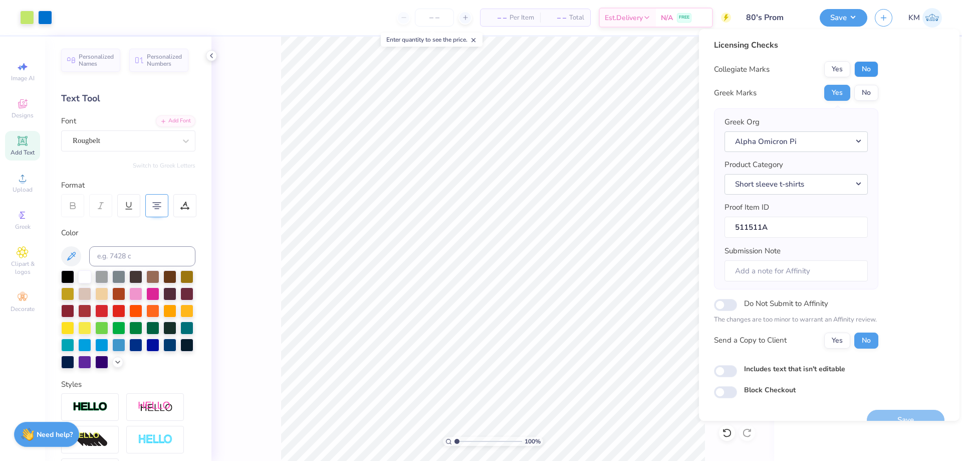
click at [867, 70] on button "No" at bounding box center [866, 69] width 24 height 16
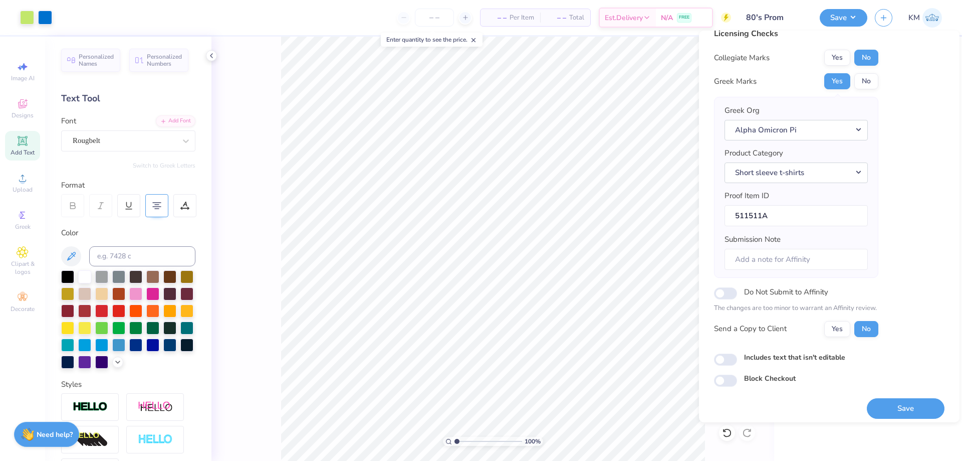
scroll to position [19, 0]
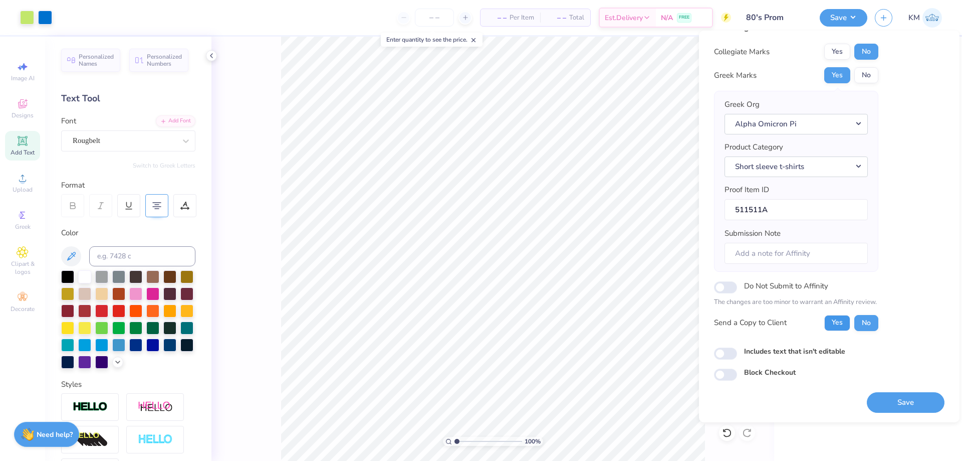
click at [840, 322] on button "Yes" at bounding box center [837, 323] width 26 height 16
click at [883, 397] on button "Save" at bounding box center [906, 402] width 78 height 21
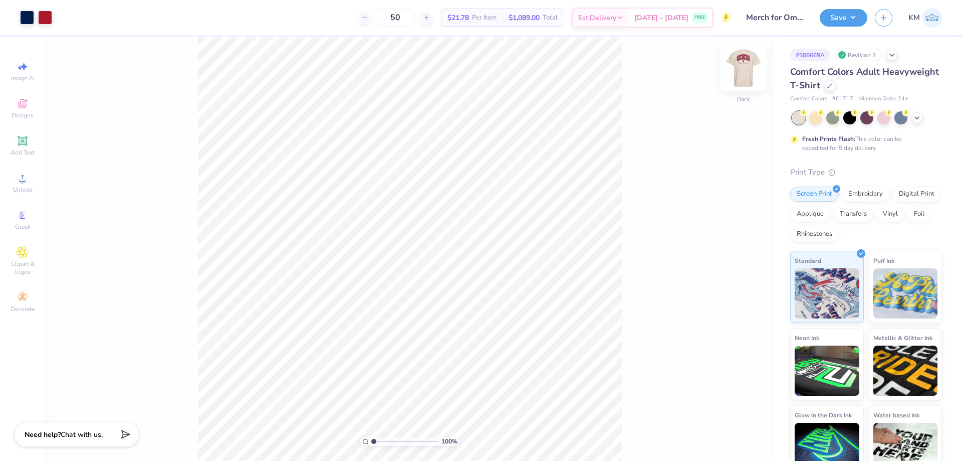
click at [741, 67] on img at bounding box center [744, 68] width 40 height 40
click at [21, 180] on circle at bounding box center [23, 181] width 6 height 6
click at [25, 174] on icon at bounding box center [23, 178] width 12 height 12
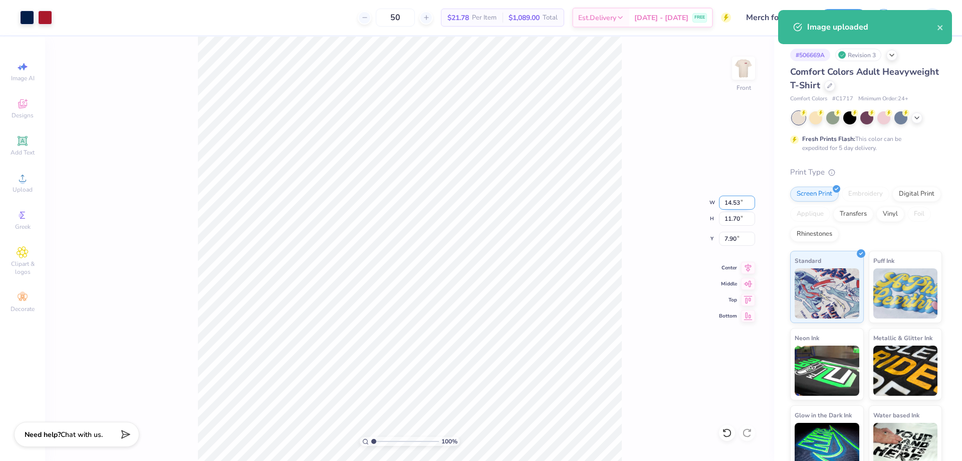
click at [736, 203] on input "14.53" at bounding box center [737, 202] width 36 height 14
type input "10.00"
type input "8.05"
click at [731, 237] on input "9.73" at bounding box center [737, 239] width 36 height 14
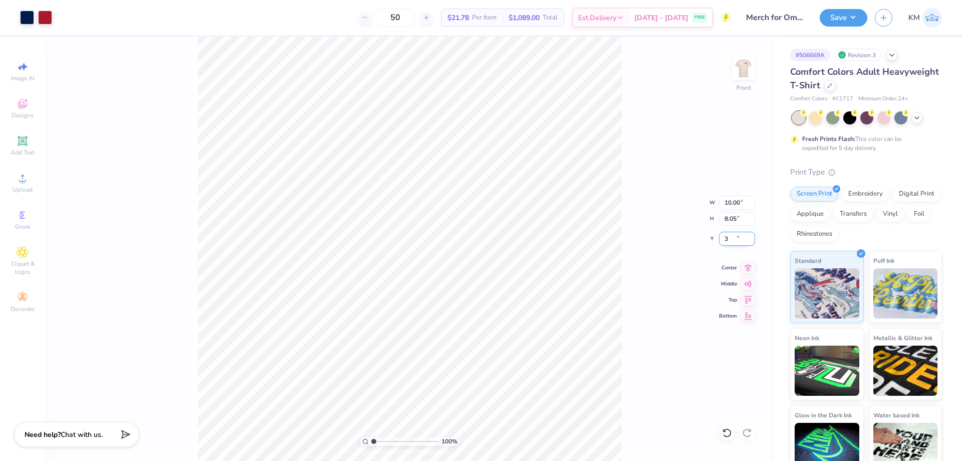
type input "3.00"
click at [669, 200] on div "100 % Front W 10.00 10.00 " H 8.05 8.05 " Y 3.00 3.00 " Center Middle Top Bottom" at bounding box center [409, 249] width 729 height 424
type input "4.50"
click at [628, 115] on div "100 % Front W 10.00 10.00 " H 8.05 8.05 " Y 4.50 4.50 " Center Middle Top Bottom" at bounding box center [409, 249] width 729 height 424
click at [740, 67] on img at bounding box center [744, 68] width 40 height 40
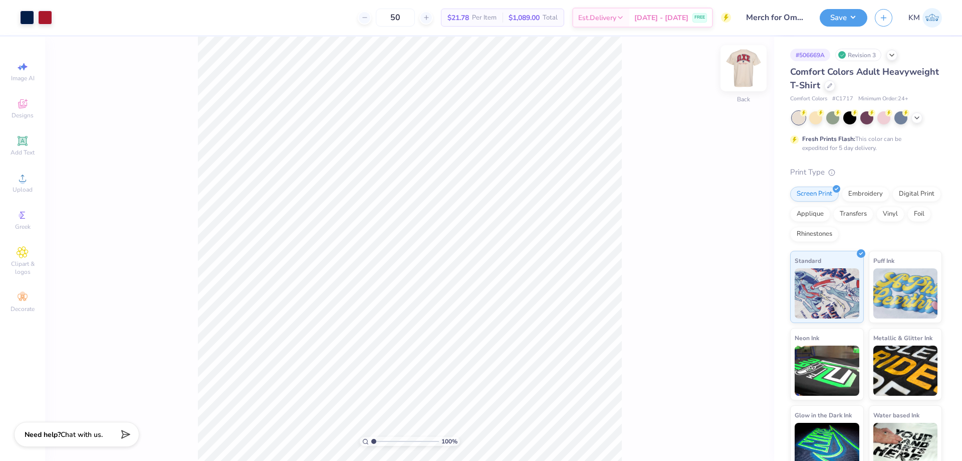
click at [740, 79] on img at bounding box center [744, 68] width 40 height 40
type input "5.30"
drag, startPoint x: 737, startPoint y: 234, endPoint x: 713, endPoint y: 237, distance: 24.2
click at [713, 237] on div "100 % Front W 10.00 10.00 " H 8.05 8.05 " Y 5.30 5.30 " Center Middle Top Bottom" at bounding box center [409, 249] width 729 height 424
click at [729, 239] on input "5.30" at bounding box center [737, 239] width 36 height 14
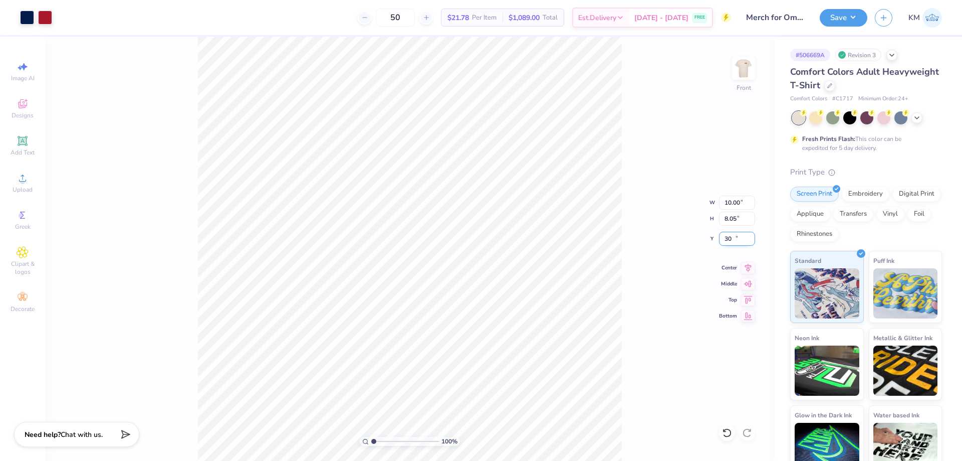
type input "0"
type input "5.00"
click at [19, 186] on span "Upload" at bounding box center [23, 189] width 20 height 8
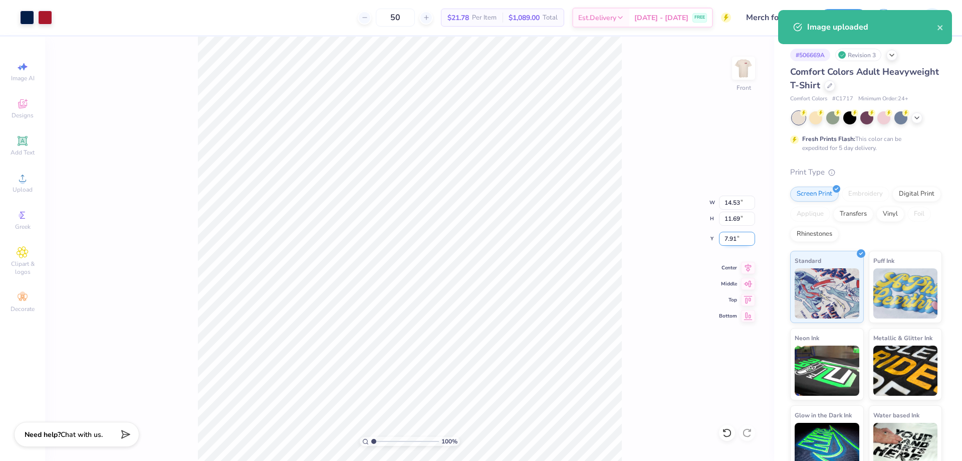
click at [731, 235] on input "7.91" at bounding box center [737, 239] width 36 height 14
type input "5.00"
click at [729, 202] on input "14.53" at bounding box center [737, 202] width 36 height 14
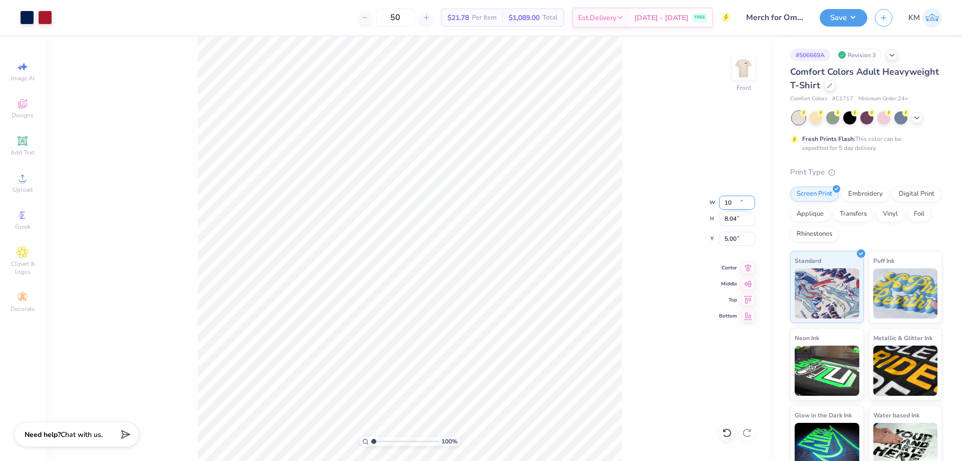
type input "10.00"
type input "8.04"
click at [728, 238] on input "6.82" at bounding box center [737, 239] width 36 height 14
type input "5.00"
click at [728, 82] on div "100 % Front W 10.00 10.00 " H 8.04 8.04 " Y 5.00 5.00 " Center Middle Top Bottom" at bounding box center [409, 249] width 729 height 424
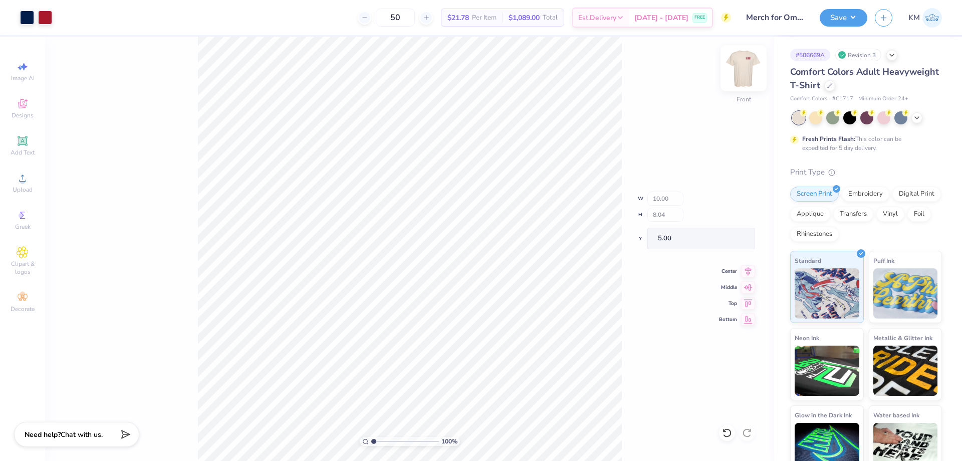
click at [735, 80] on img at bounding box center [744, 68] width 40 height 40
click at [750, 68] on img at bounding box center [744, 68] width 40 height 40
click at [842, 17] on button "Save" at bounding box center [844, 17] width 48 height 18
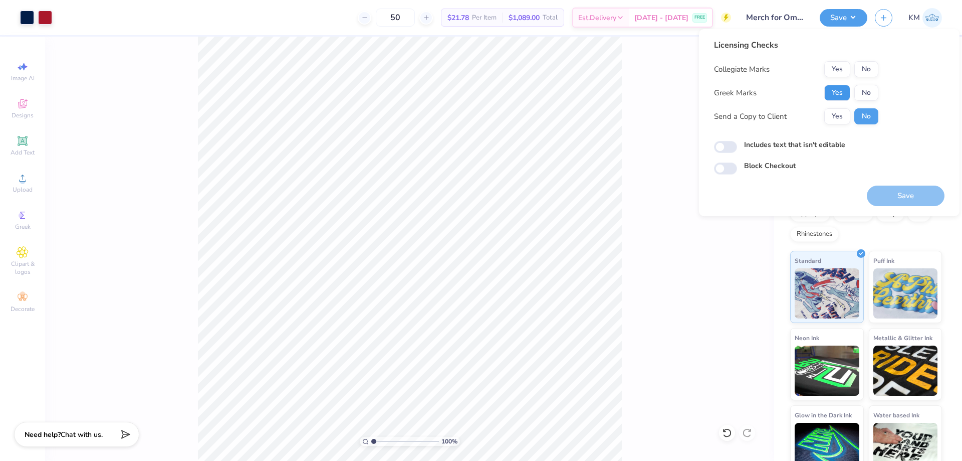
click at [835, 90] on button "Yes" at bounding box center [837, 93] width 26 height 16
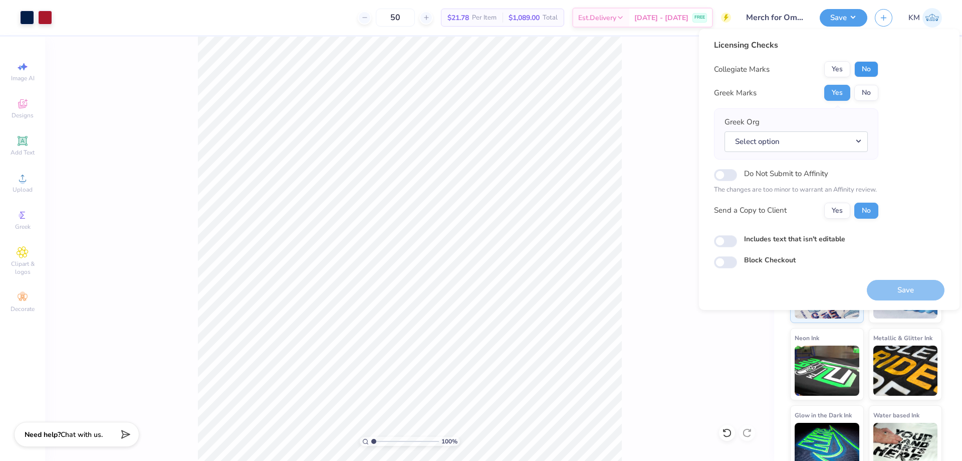
click at [867, 72] on button "No" at bounding box center [866, 69] width 24 height 16
click at [834, 144] on button "Select option" at bounding box center [796, 141] width 143 height 21
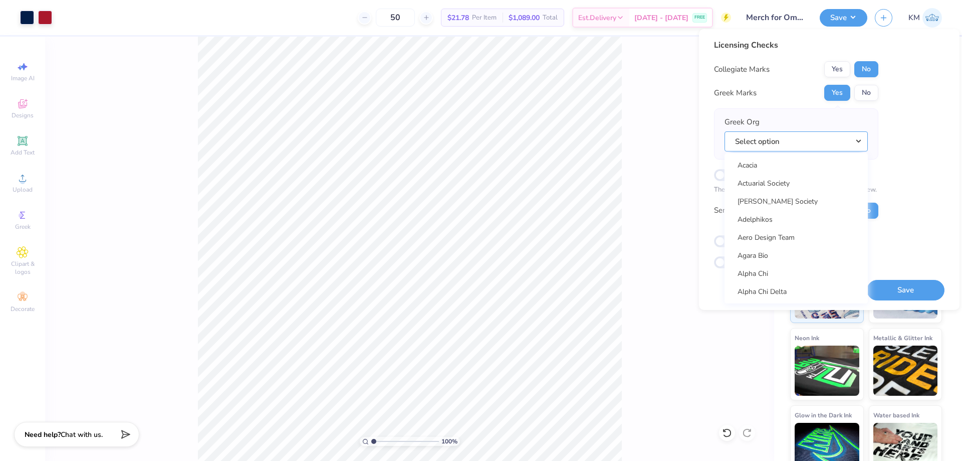
click at [810, 139] on button "Select option" at bounding box center [796, 141] width 143 height 21
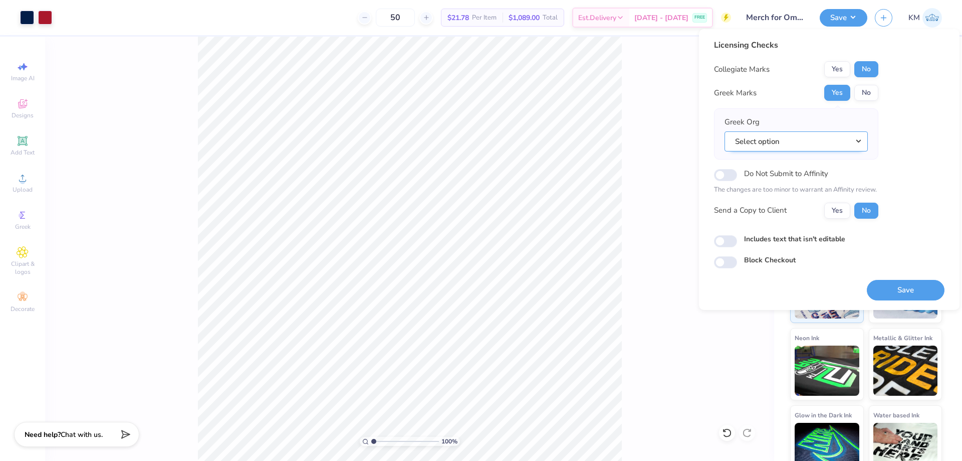
click at [807, 139] on button "Select option" at bounding box center [796, 141] width 143 height 21
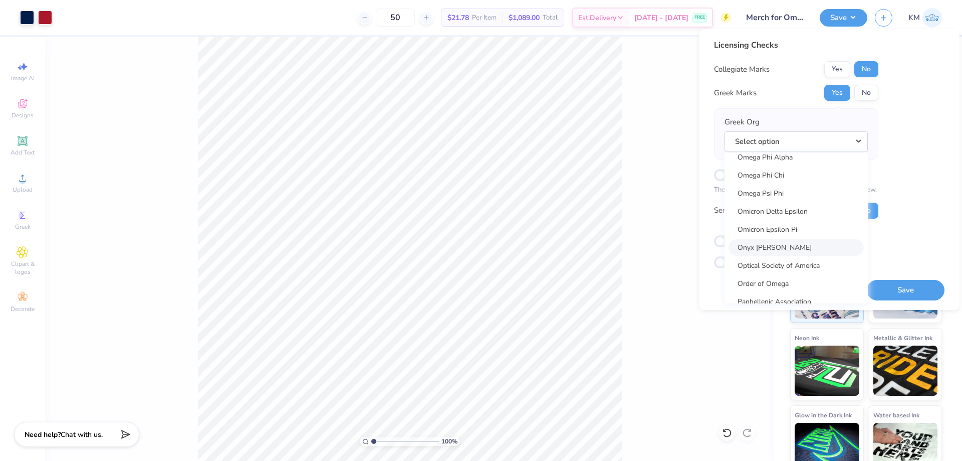
scroll to position [4883, 0]
click at [781, 362] on div "# 506669A Revision 3 Comfort Colors Adult Heavyweight T-Shirt Comfort Colors # …" at bounding box center [868, 257] width 188 height 440
click at [891, 115] on div "Licensing Checks Collegiate Marks Yes No Greek Marks Yes No Greek Org Select op…" at bounding box center [829, 153] width 231 height 229
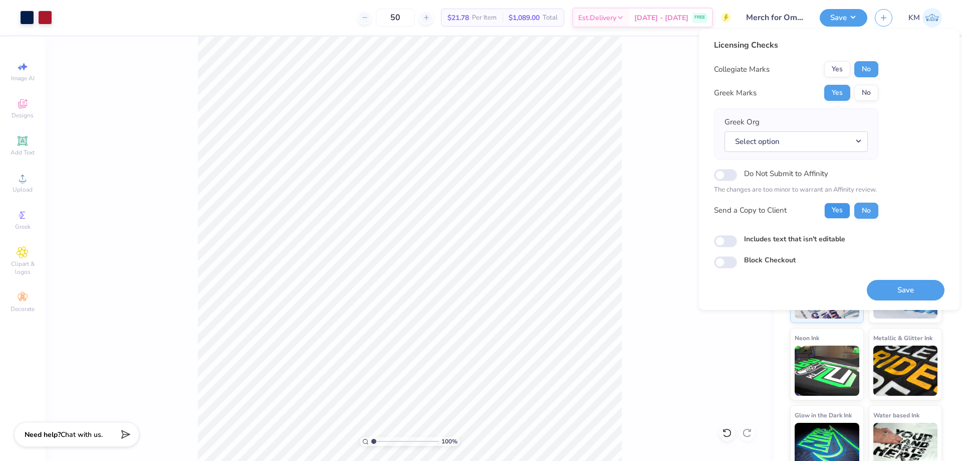
click at [840, 205] on button "Yes" at bounding box center [837, 210] width 26 height 16
click at [838, 143] on button "Select option" at bounding box center [796, 141] width 143 height 21
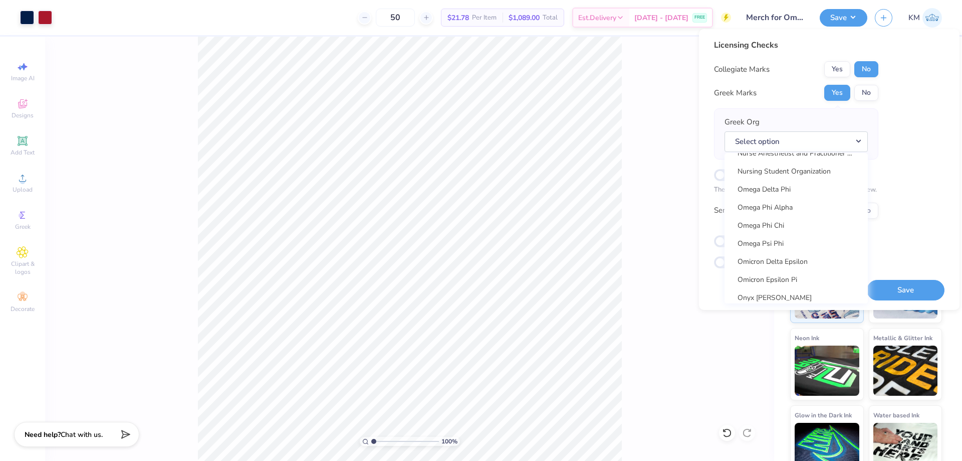
click at [903, 144] on div "Licensing Checks Collegiate Marks Yes No Greek Marks Yes No Greek Org Select op…" at bounding box center [829, 153] width 231 height 229
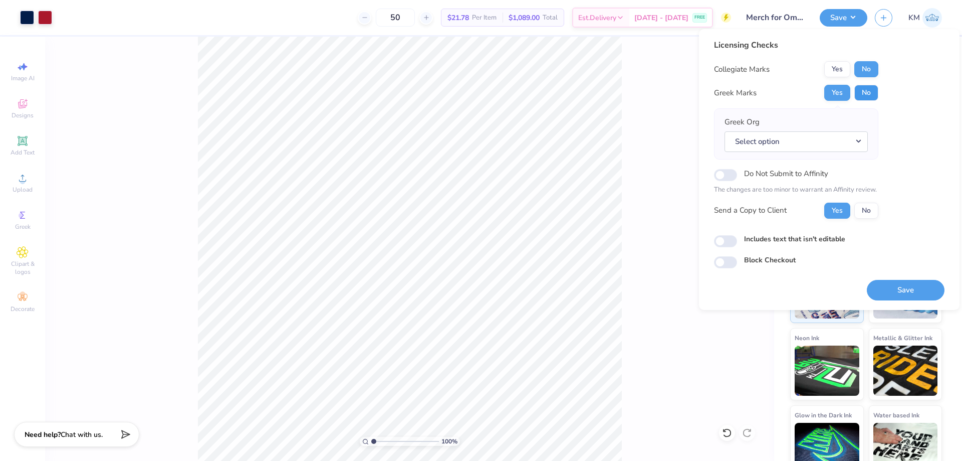
click at [866, 96] on button "No" at bounding box center [866, 93] width 24 height 16
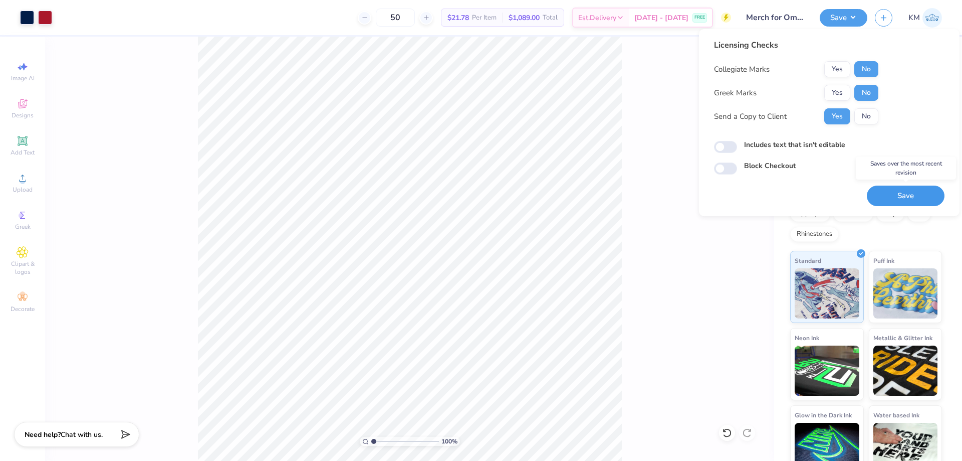
click at [896, 191] on button "Save" at bounding box center [906, 195] width 78 height 21
